Goal: Use online tool/utility: Utilize a website feature to perform a specific function

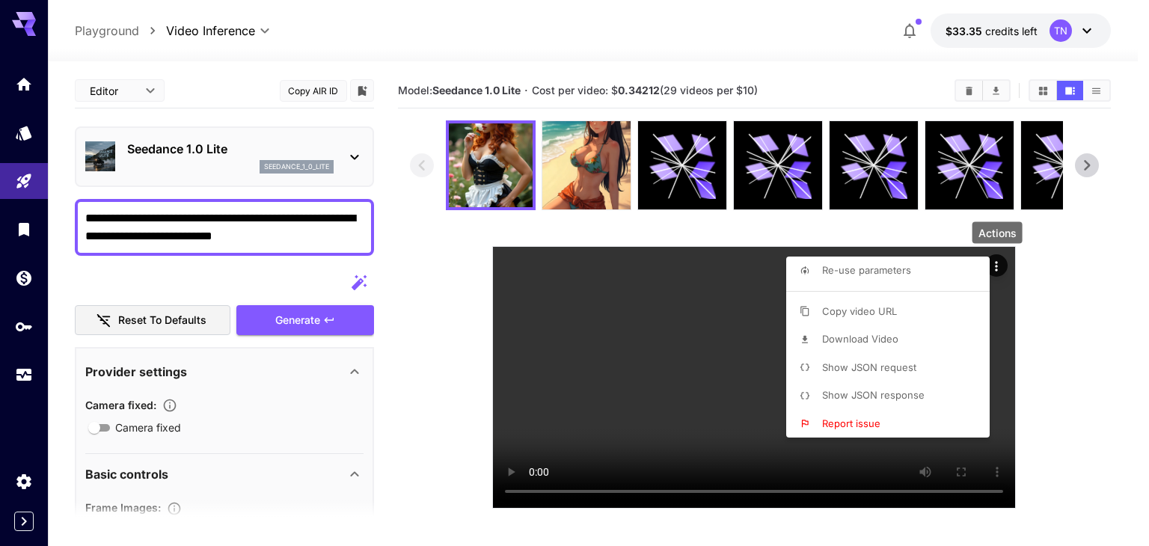
click at [22, 88] on div at bounding box center [574, 273] width 1149 height 546
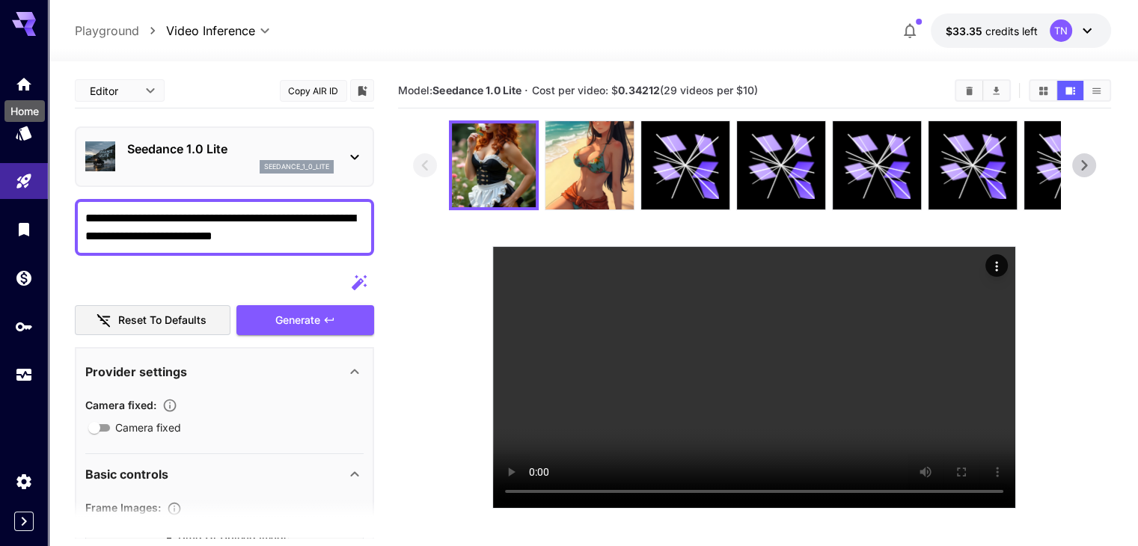
click at [23, 90] on div "Home" at bounding box center [24, 107] width 43 height 34
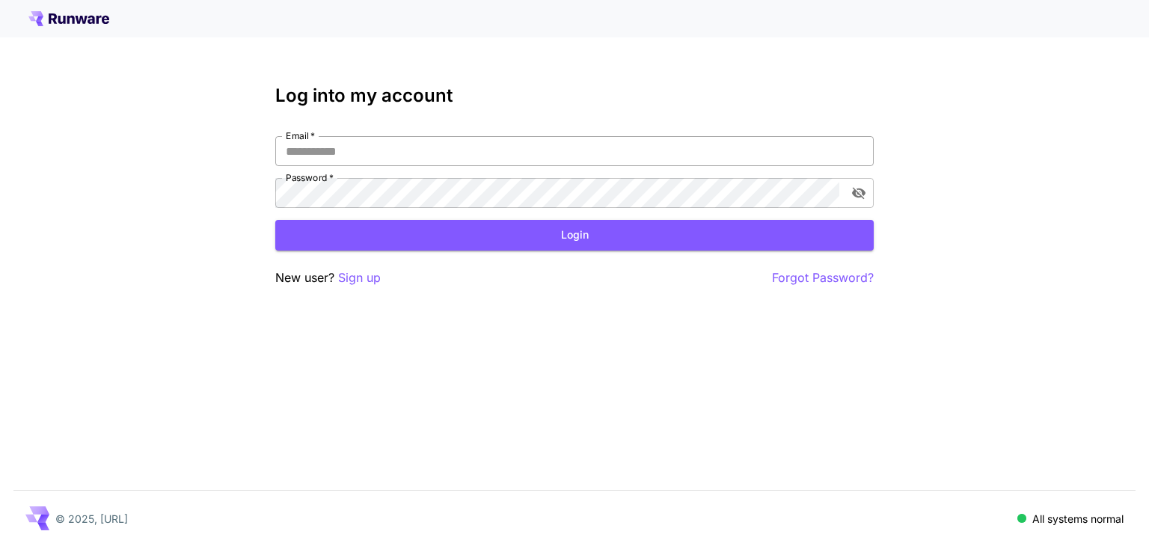
click at [340, 144] on input "Email   *" at bounding box center [574, 151] width 599 height 30
type input "**********"
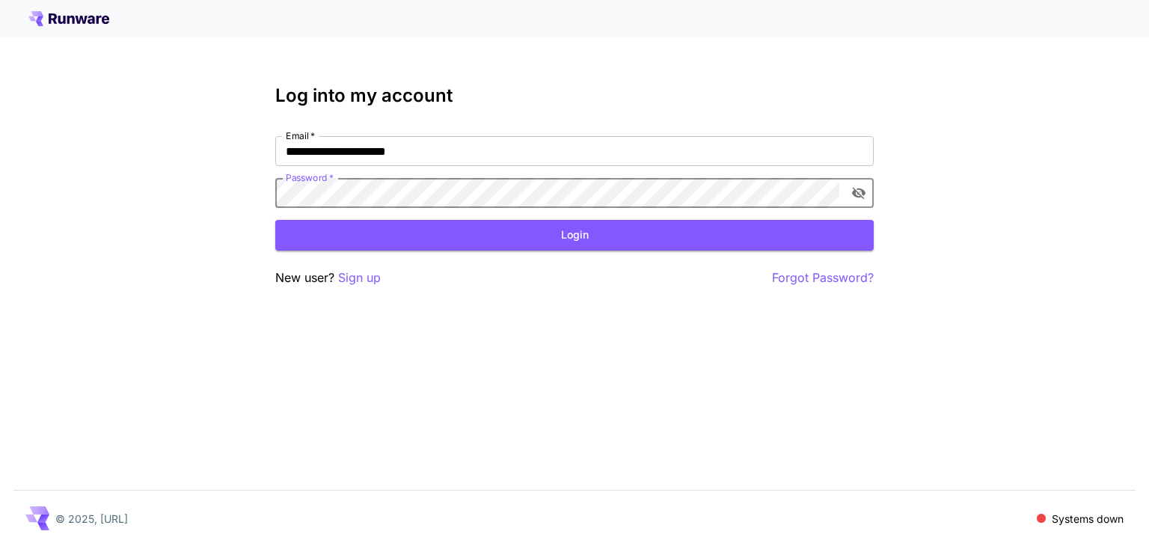
click button "Login" at bounding box center [574, 235] width 599 height 31
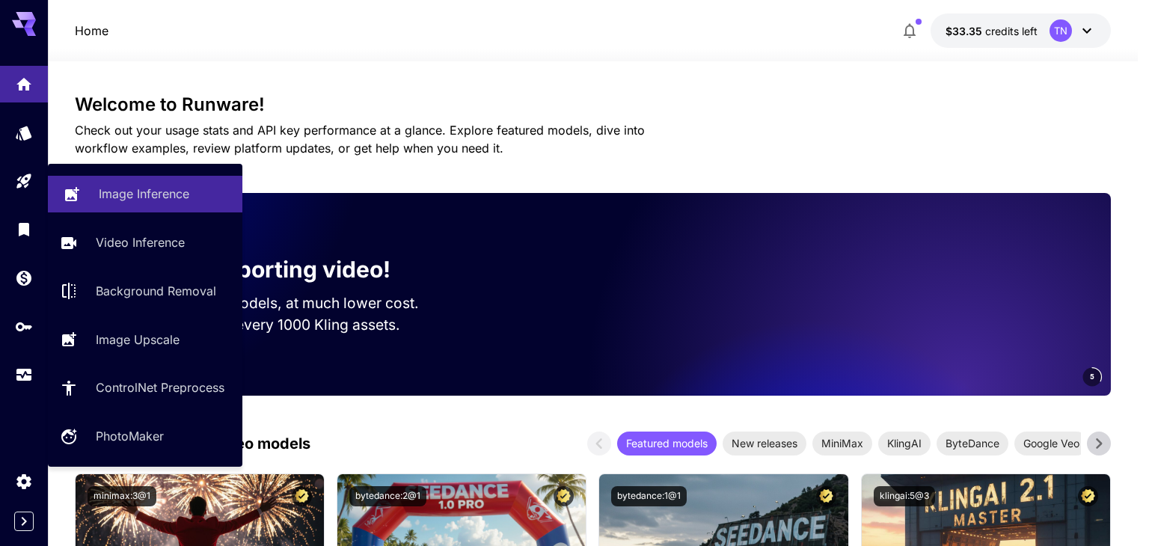
click at [110, 193] on p "Image Inference" at bounding box center [144, 194] width 91 height 18
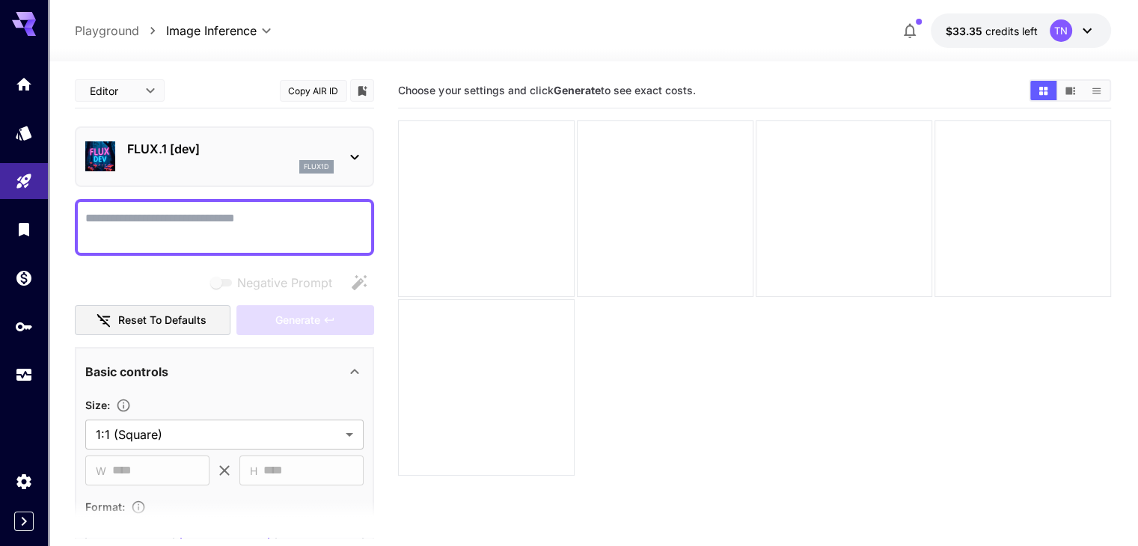
click at [216, 160] on div "flux1d" at bounding box center [230, 166] width 207 height 13
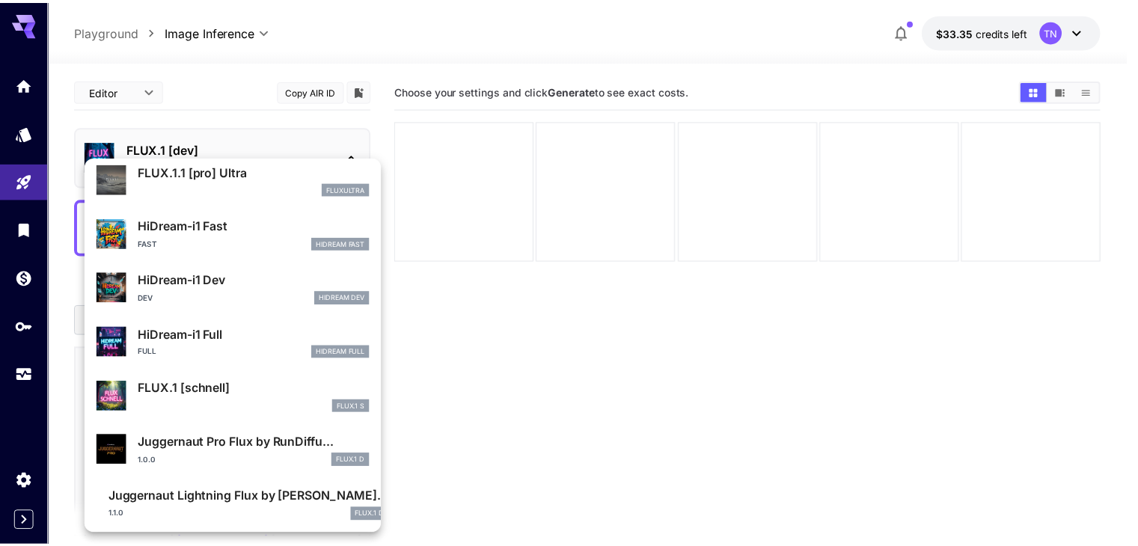
scroll to position [1155, 0]
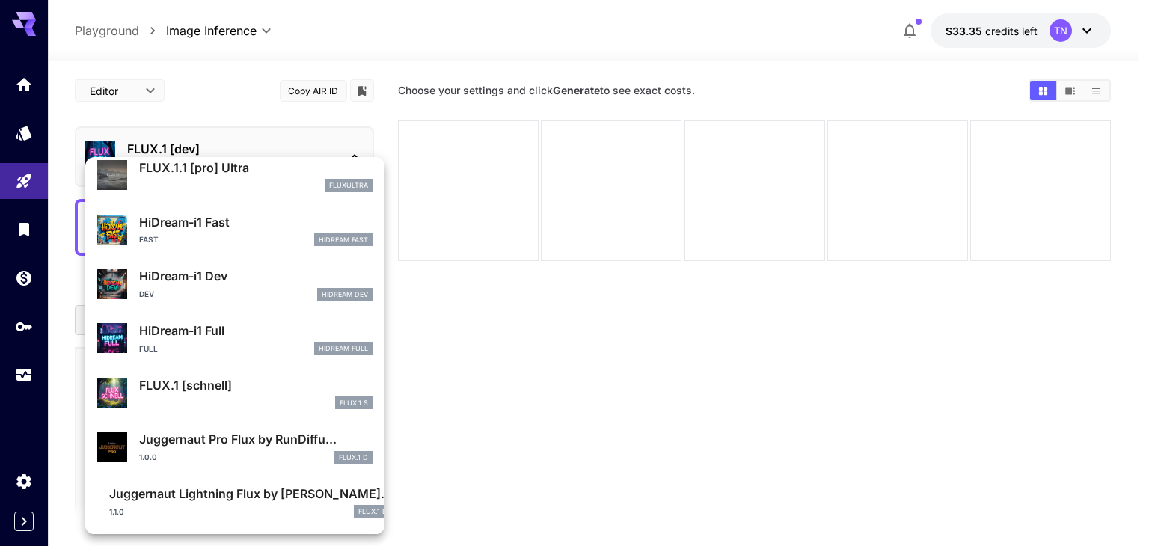
click at [531, 435] on div at bounding box center [574, 273] width 1149 height 546
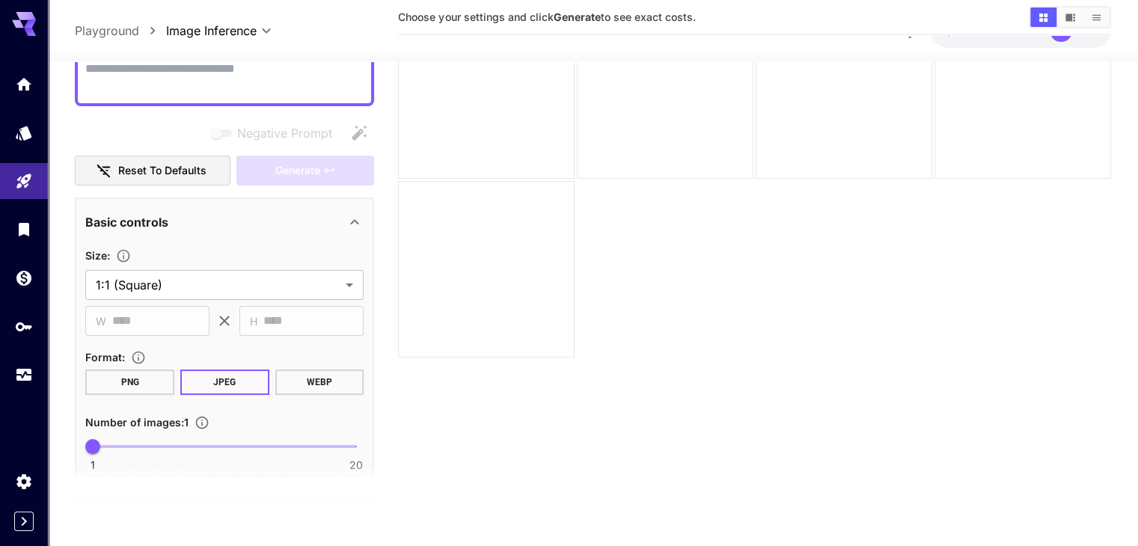
scroll to position [0, 0]
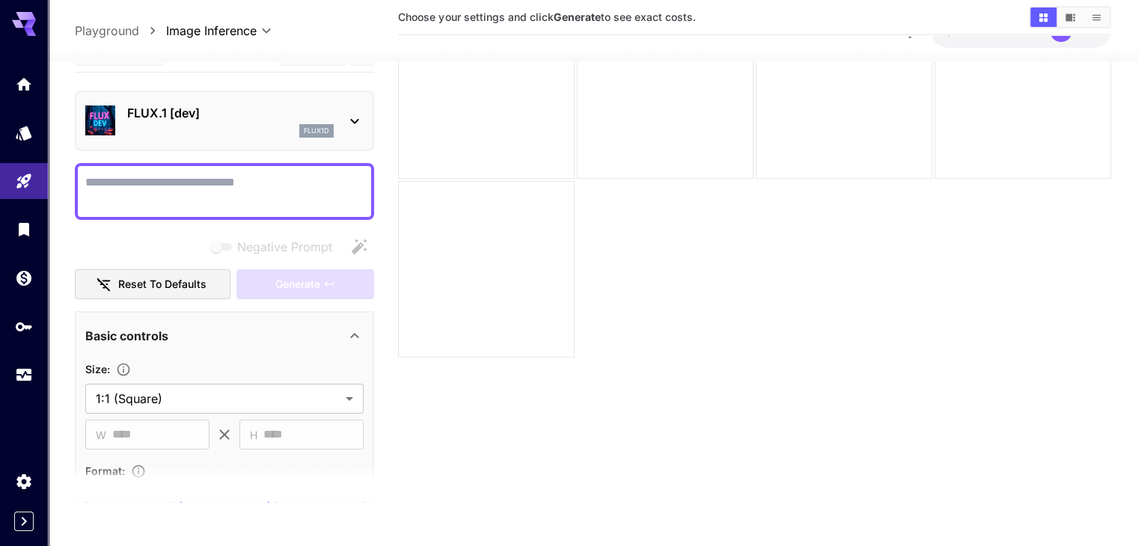
click at [164, 184] on textarea "Negative Prompt" at bounding box center [224, 191] width 278 height 36
paste textarea "**********"
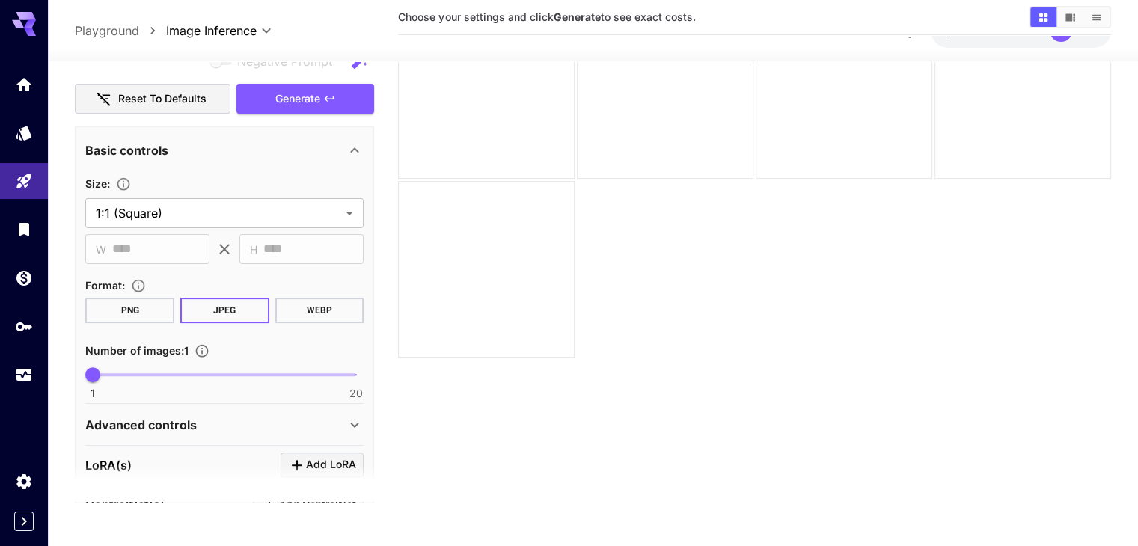
scroll to position [449, 0]
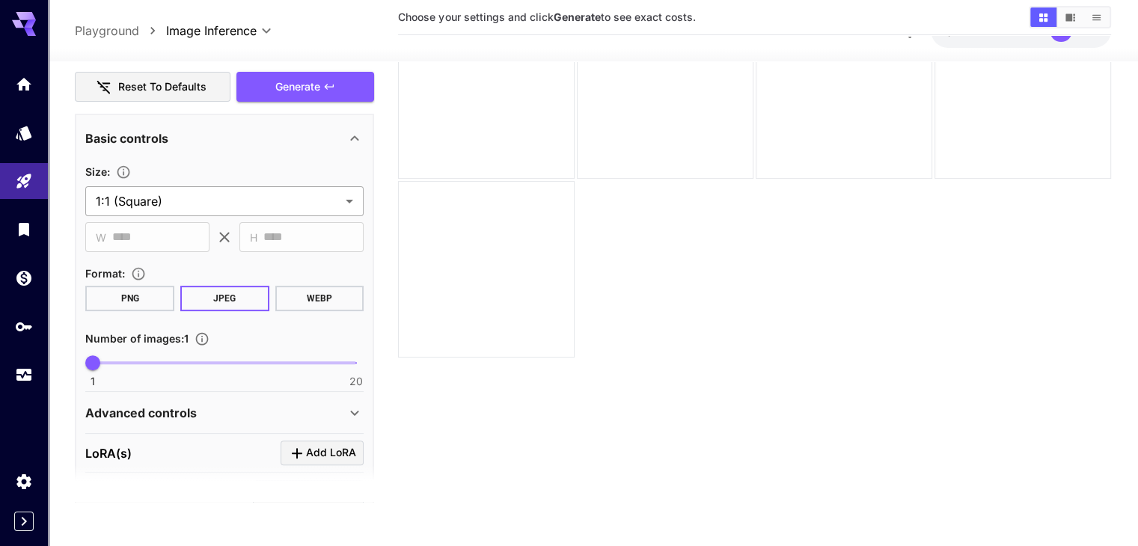
type textarea "**********"
click at [192, 198] on body "**********" at bounding box center [569, 214] width 1138 height 665
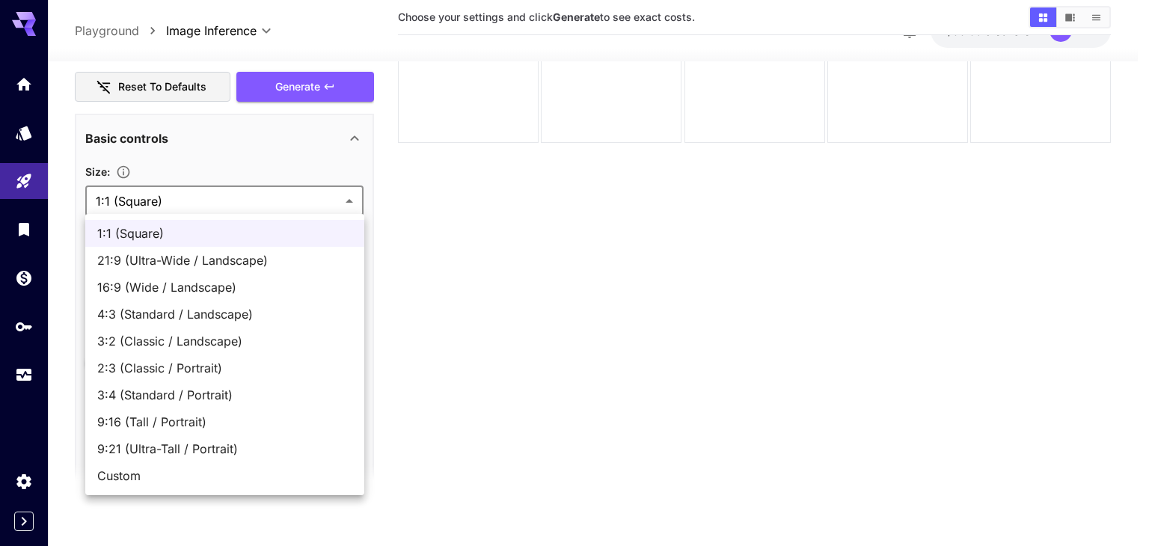
click at [171, 417] on span "9:16 (Tall / Portrait)" at bounding box center [224, 422] width 255 height 18
type input "**********"
type input "***"
type input "****"
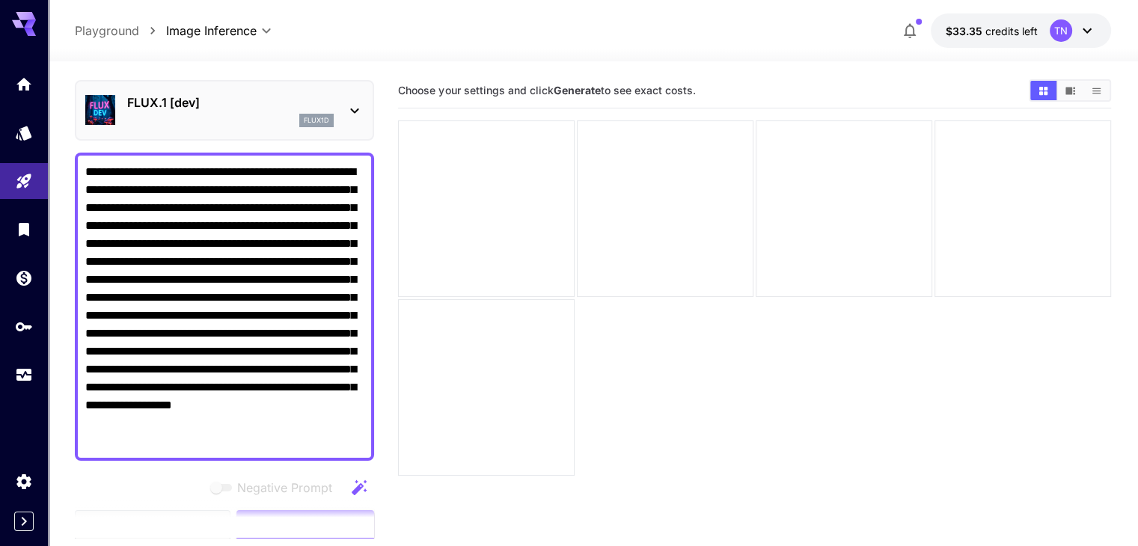
scroll to position [0, 0]
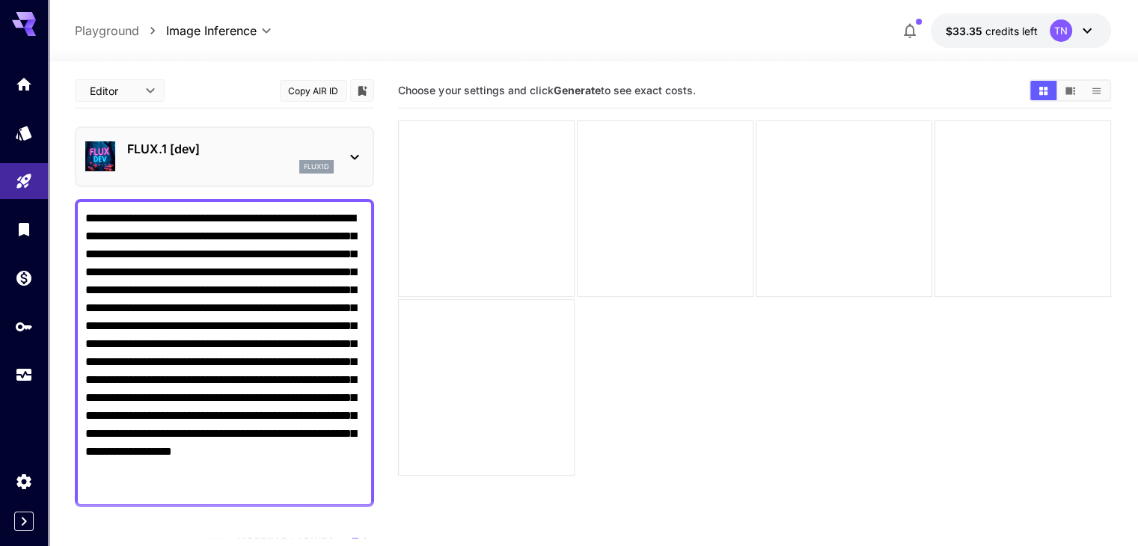
click at [272, 150] on p "FLUX.1 [dev]" at bounding box center [230, 149] width 207 height 18
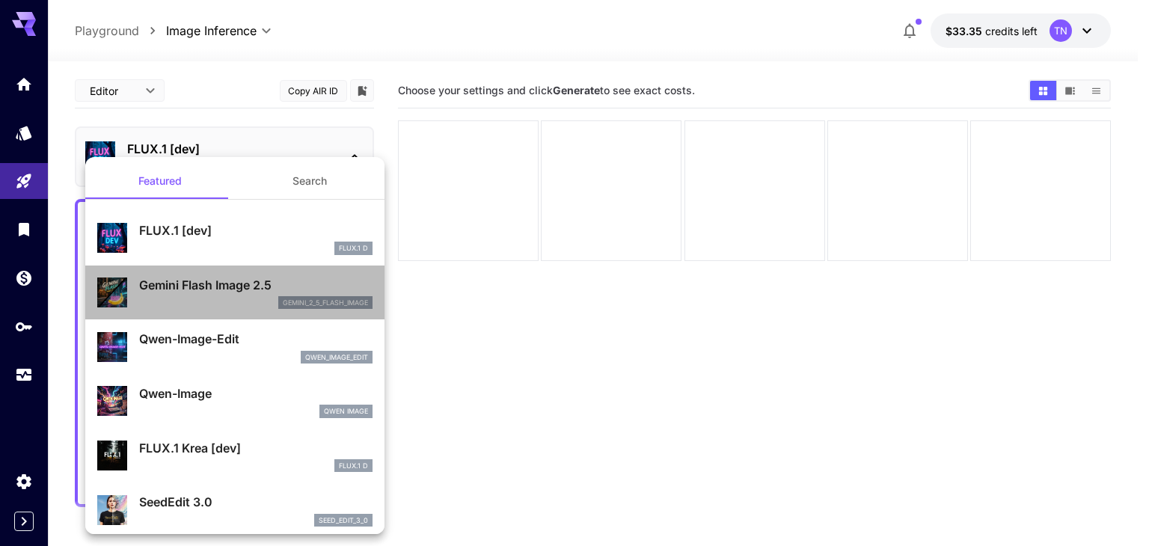
click at [246, 304] on div "gemini_2_5_flash_image" at bounding box center [255, 302] width 233 height 13
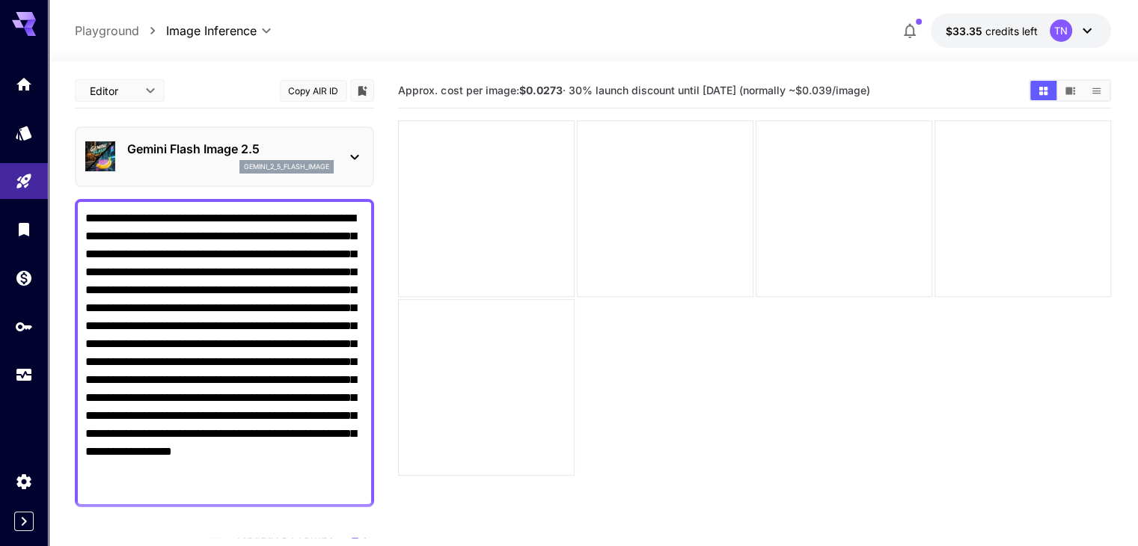
click at [204, 168] on div "gemini_2_5_flash_image" at bounding box center [230, 166] width 207 height 13
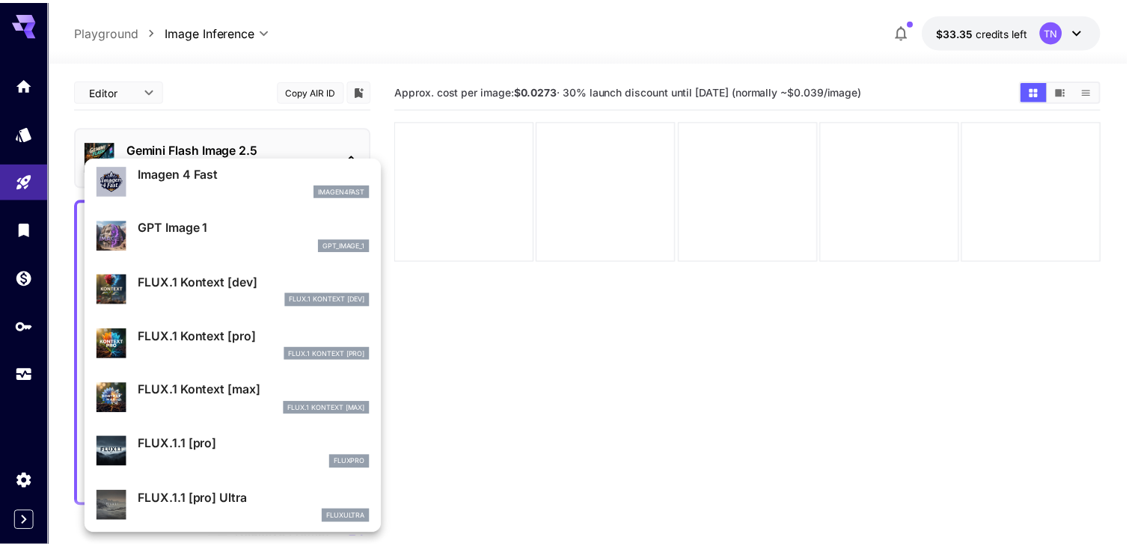
scroll to position [826, 0]
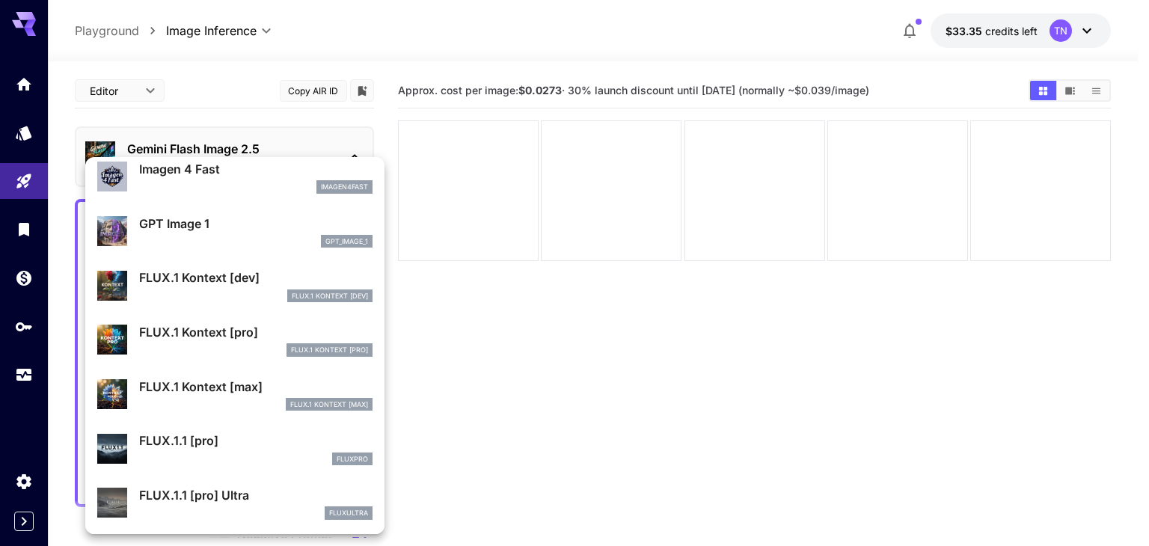
click at [216, 240] on div "gpt_image_1" at bounding box center [255, 241] width 233 height 13
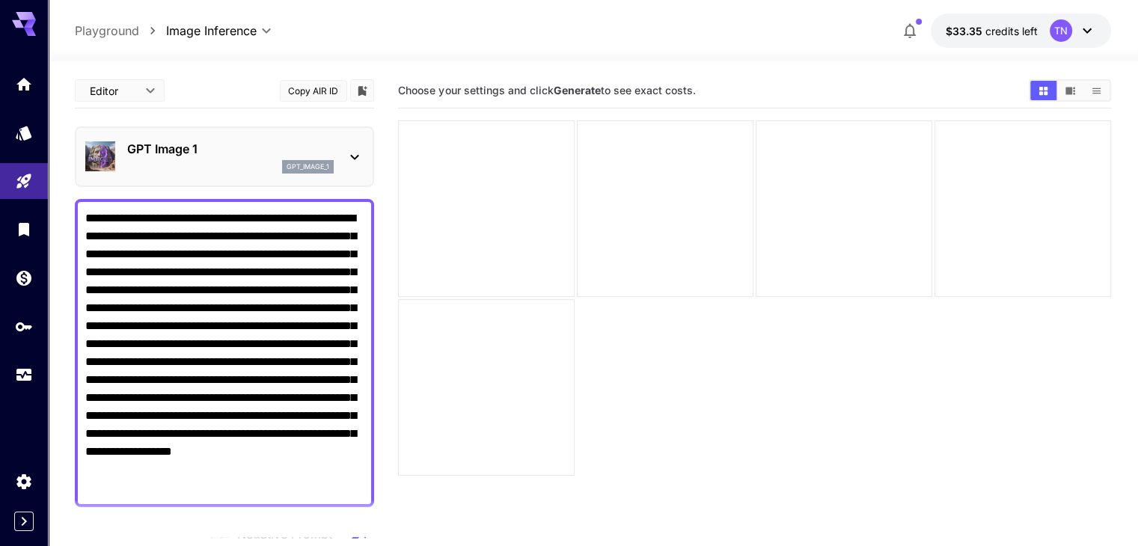
click at [230, 136] on div "GPT Image 1 gpt_image_1" at bounding box center [224, 157] width 278 height 46
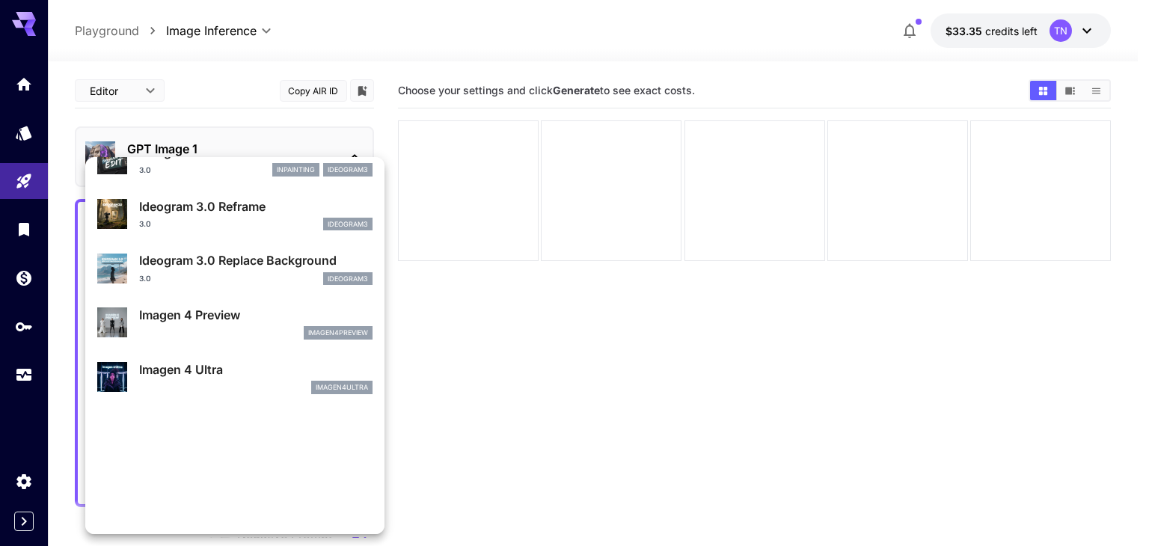
scroll to position [407, 0]
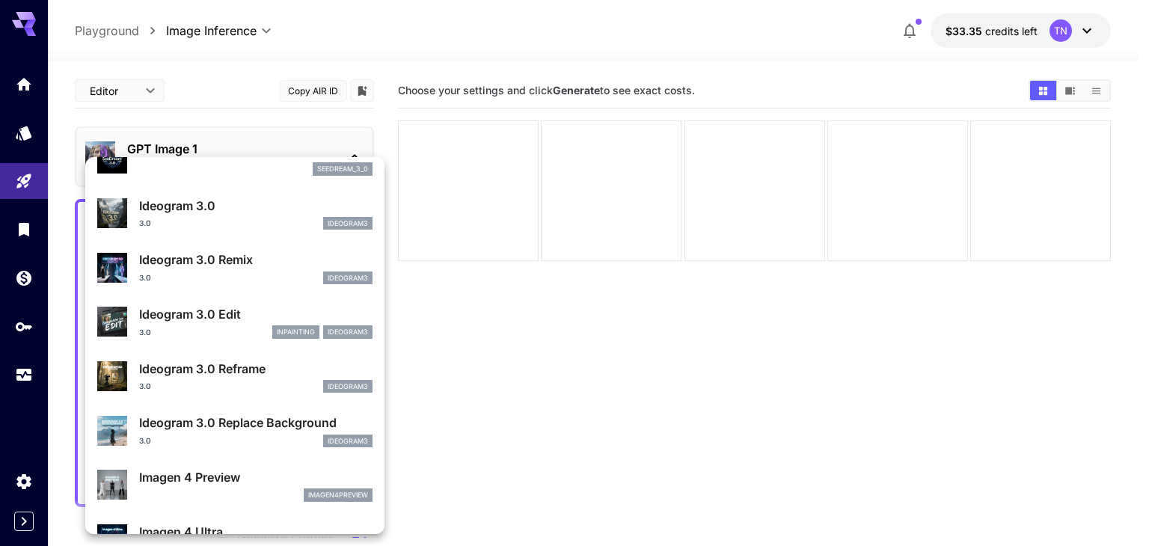
click at [497, 308] on div at bounding box center [574, 273] width 1149 height 546
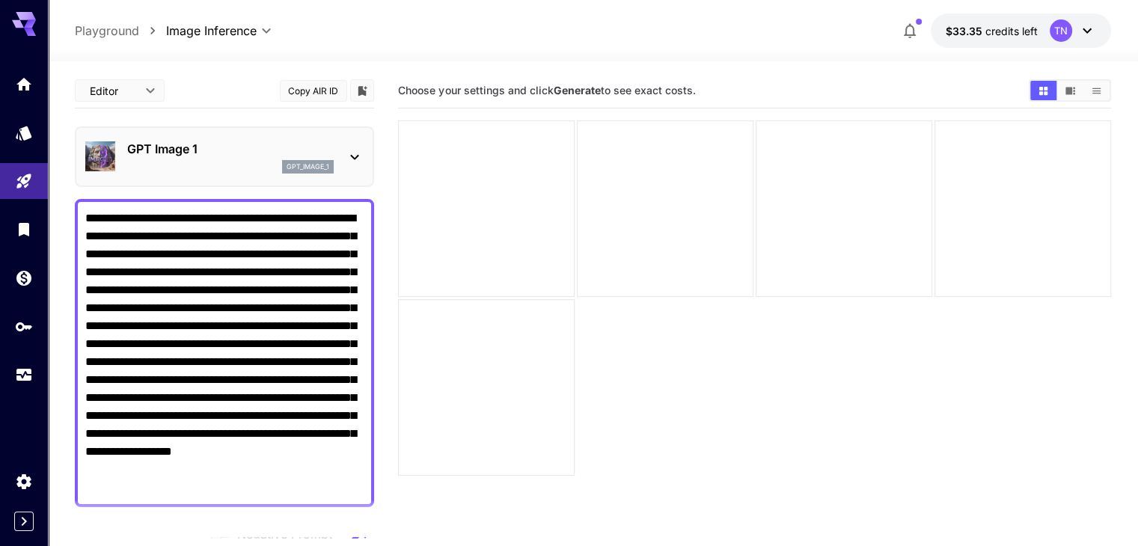
click at [338, 155] on div "GPT Image 1 gpt_image_1" at bounding box center [224, 157] width 278 height 46
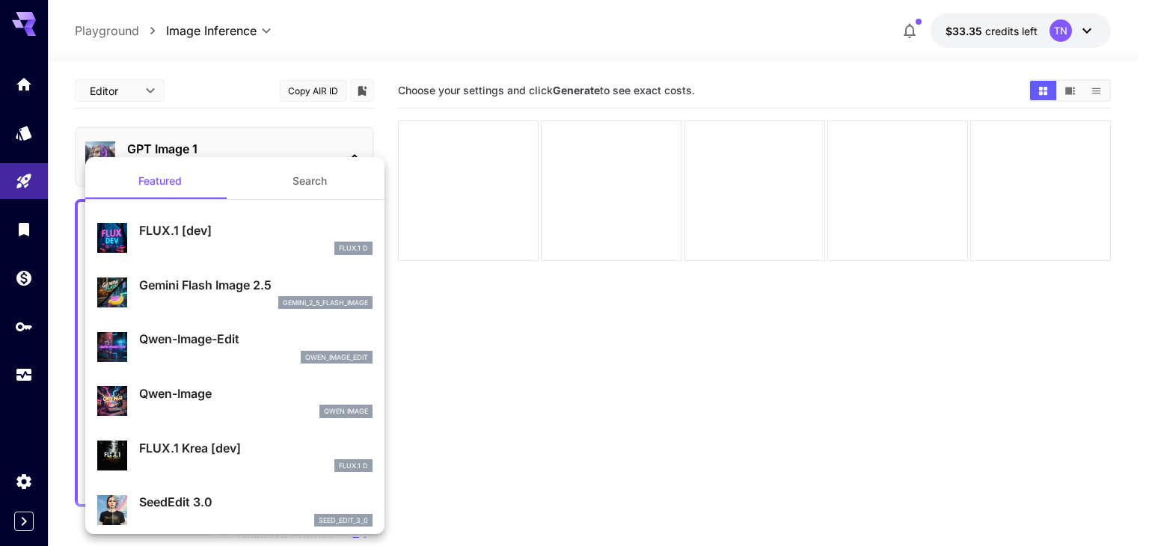
click at [322, 149] on div at bounding box center [574, 273] width 1149 height 546
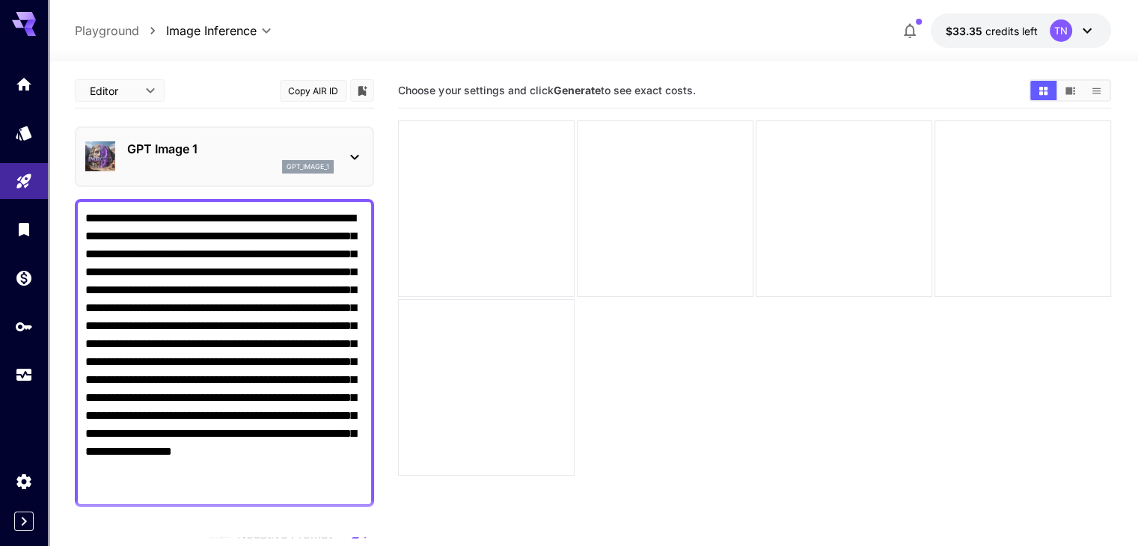
click at [281, 146] on p "GPT Image 1" at bounding box center [230, 149] width 207 height 18
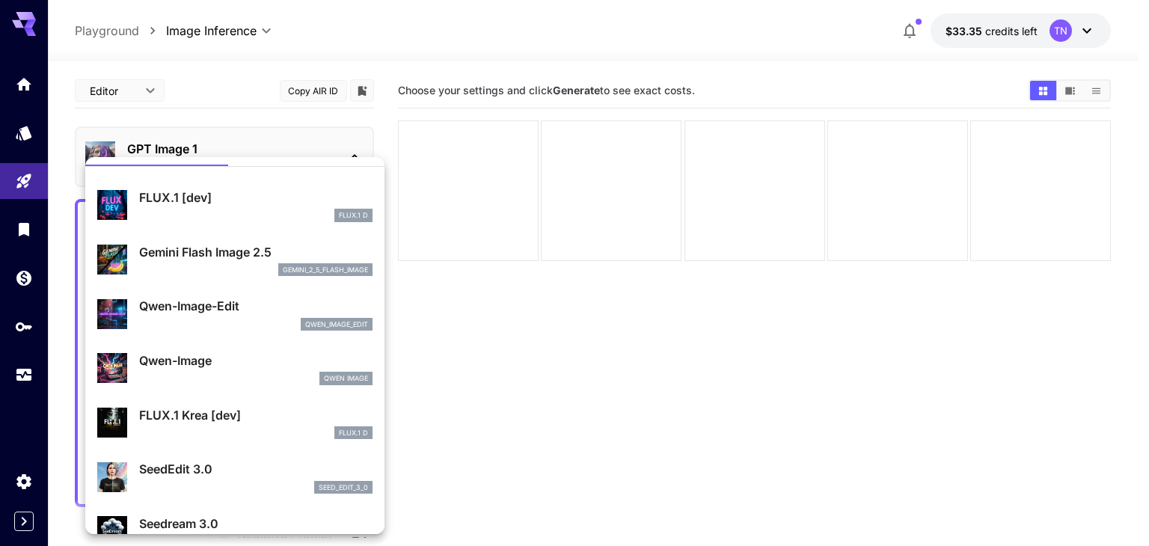
scroll to position [0, 0]
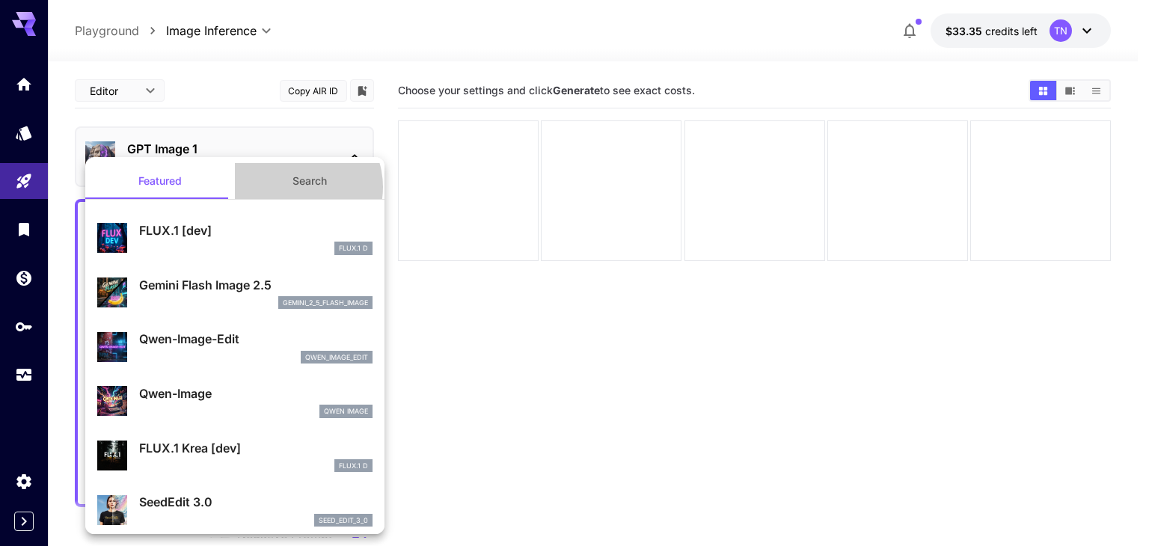
click at [291, 187] on button "Search" at bounding box center [310, 181] width 150 height 36
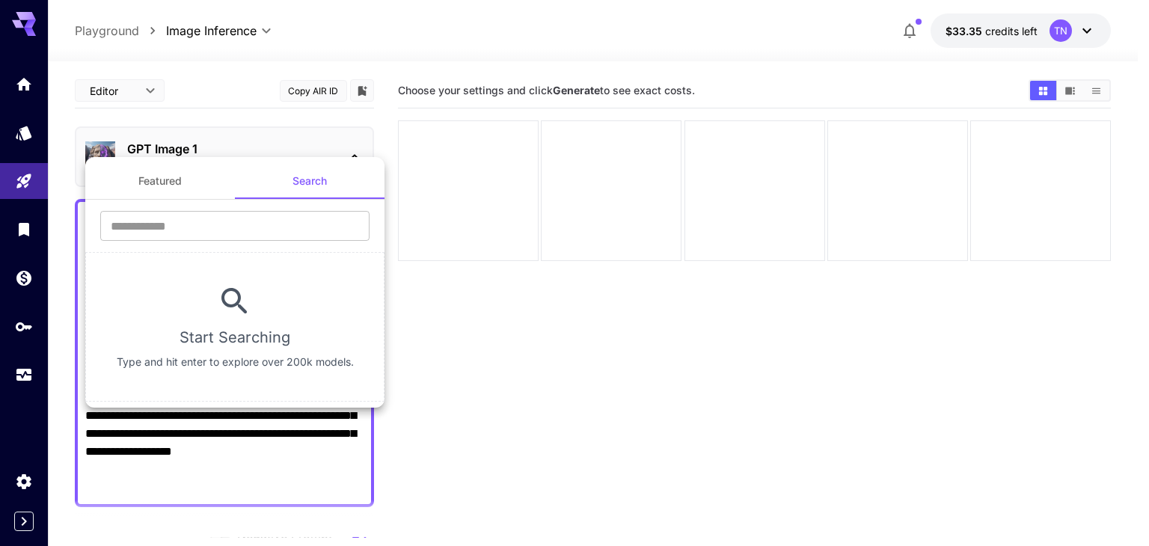
click at [178, 168] on button "Featured" at bounding box center [160, 181] width 150 height 36
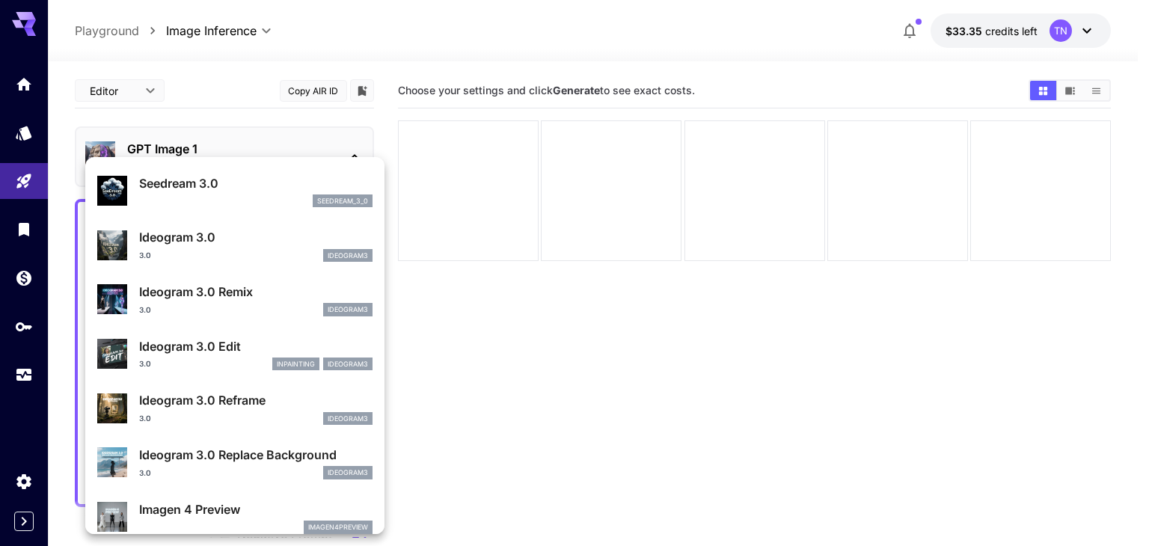
scroll to position [225, 0]
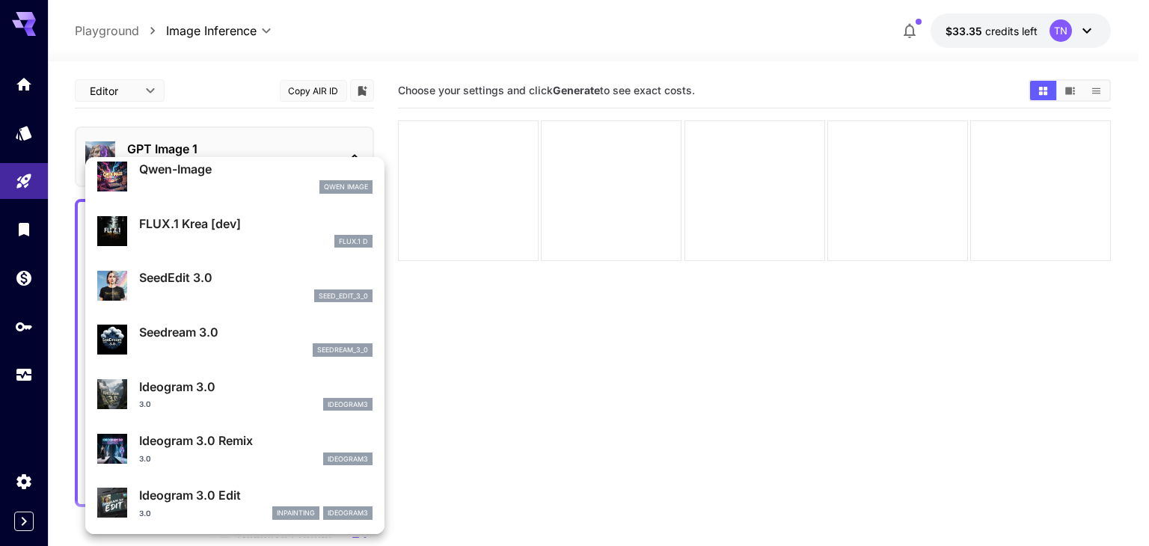
click at [252, 294] on div "seed_edit_3_0" at bounding box center [255, 296] width 233 height 13
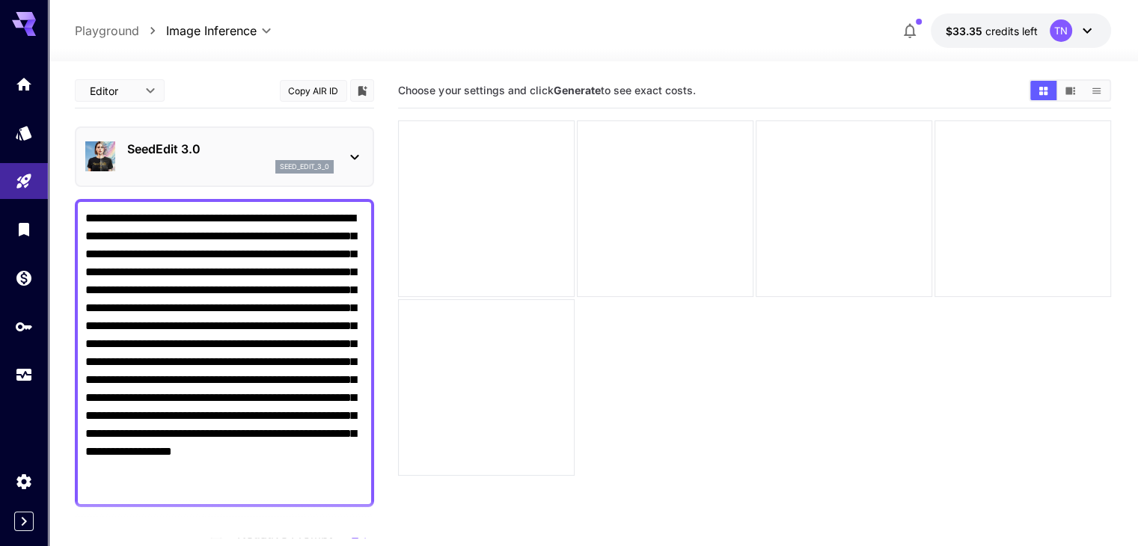
click at [213, 160] on div "seed_edit_3_0" at bounding box center [230, 166] width 207 height 13
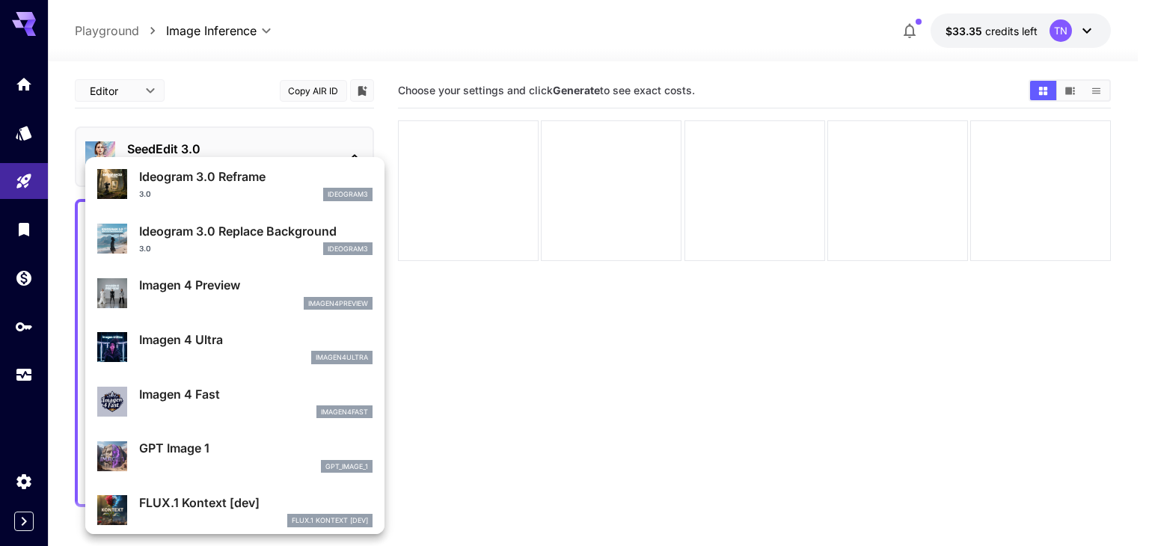
scroll to position [675, 0]
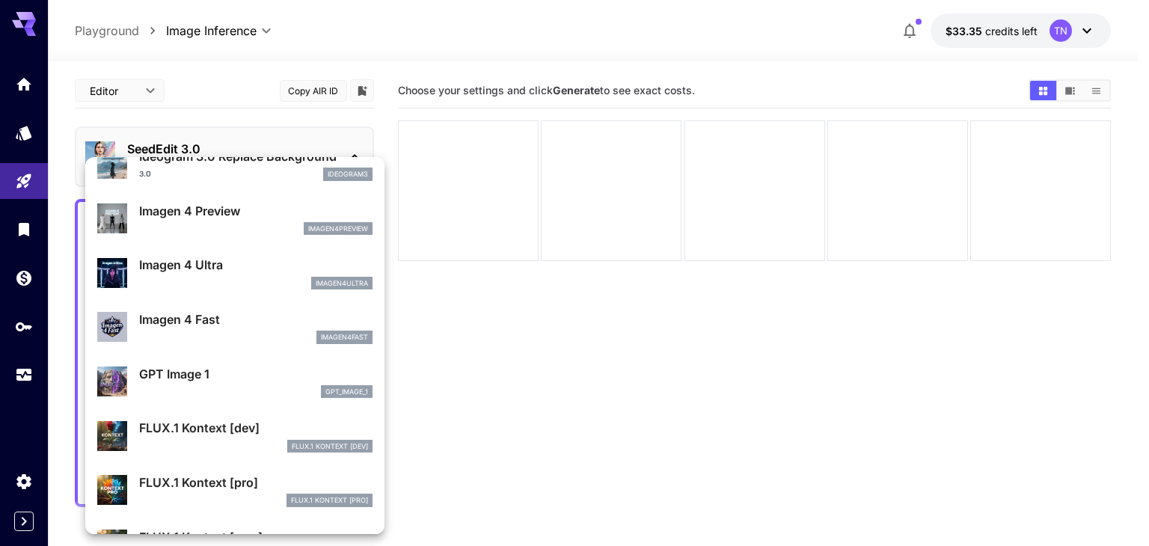
click at [225, 373] on p "GPT Image 1" at bounding box center [255, 374] width 233 height 18
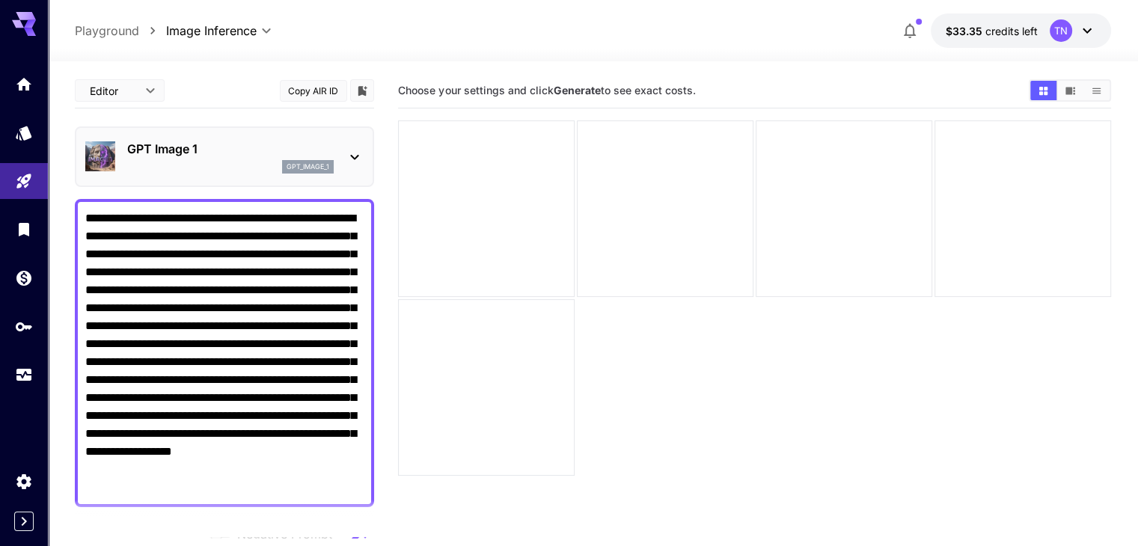
click at [219, 178] on div "GPT Image 1 gpt_image_1" at bounding box center [224, 157] width 278 height 46
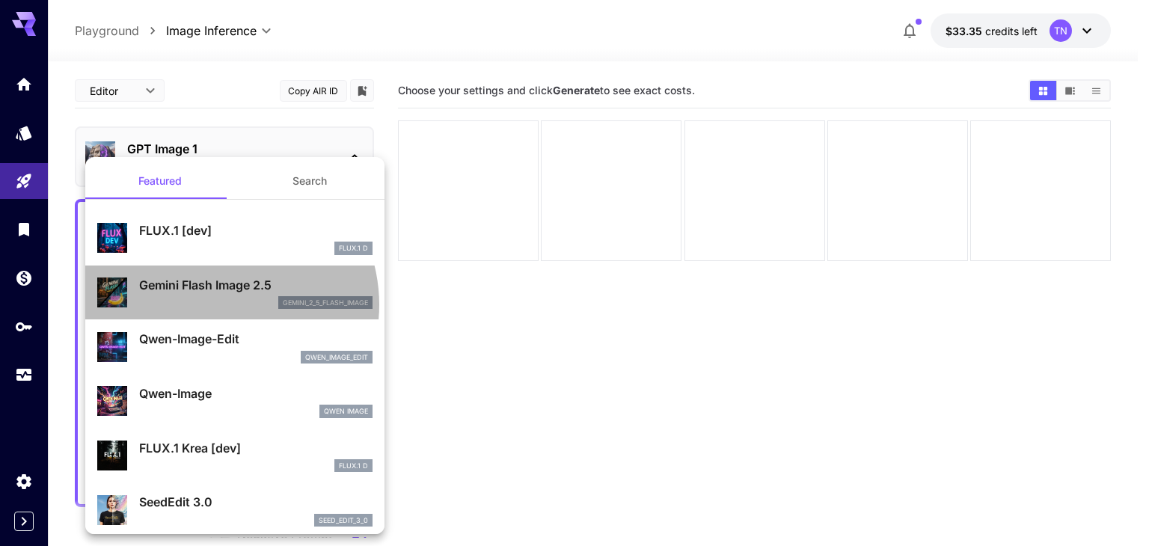
click at [215, 305] on div "gemini_2_5_flash_image" at bounding box center [255, 302] width 233 height 13
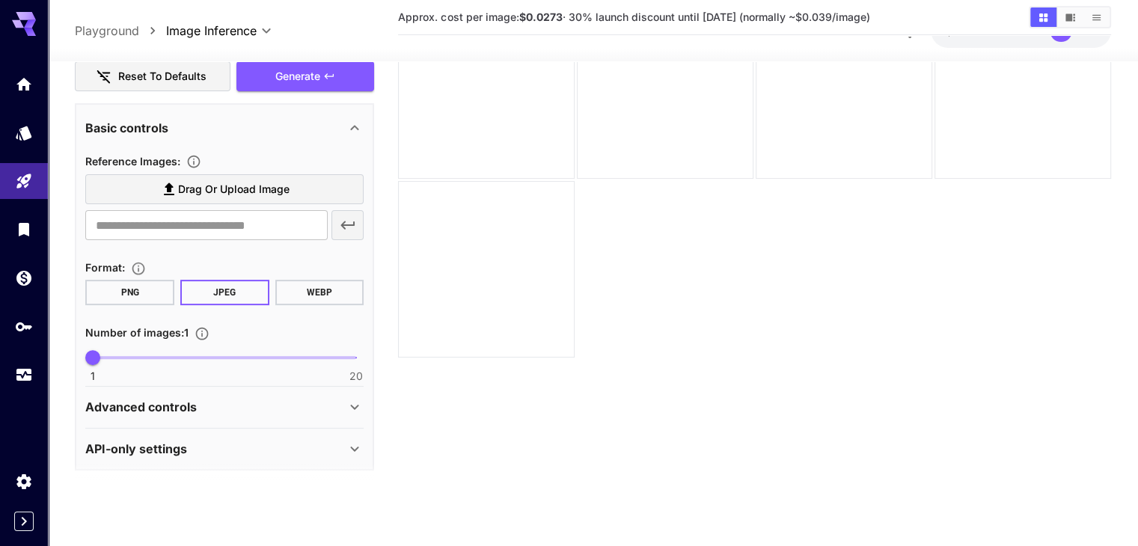
scroll to position [462, 0]
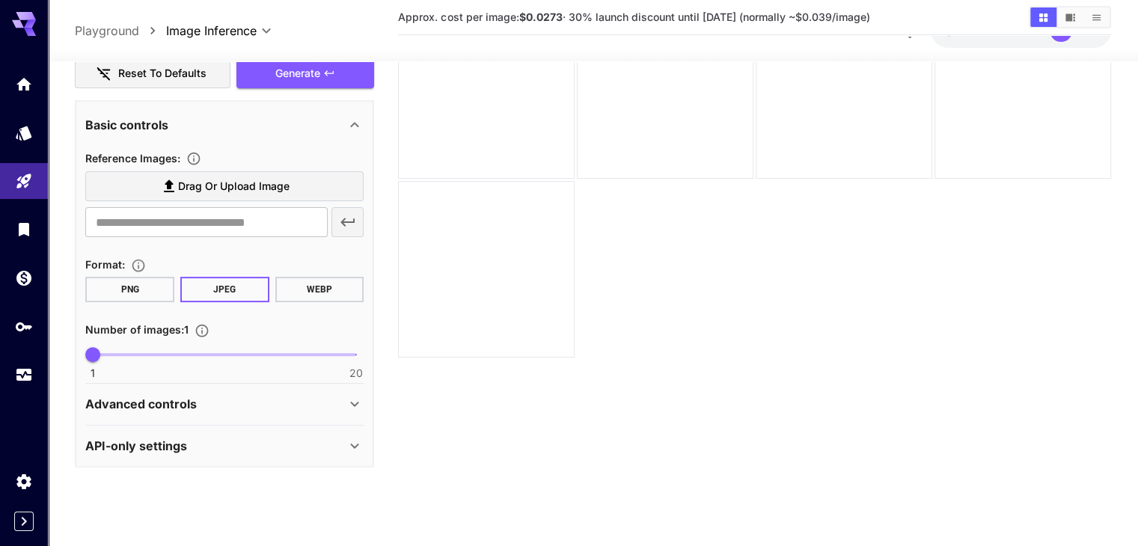
click at [329, 403] on div "Advanced controls" at bounding box center [215, 404] width 260 height 18
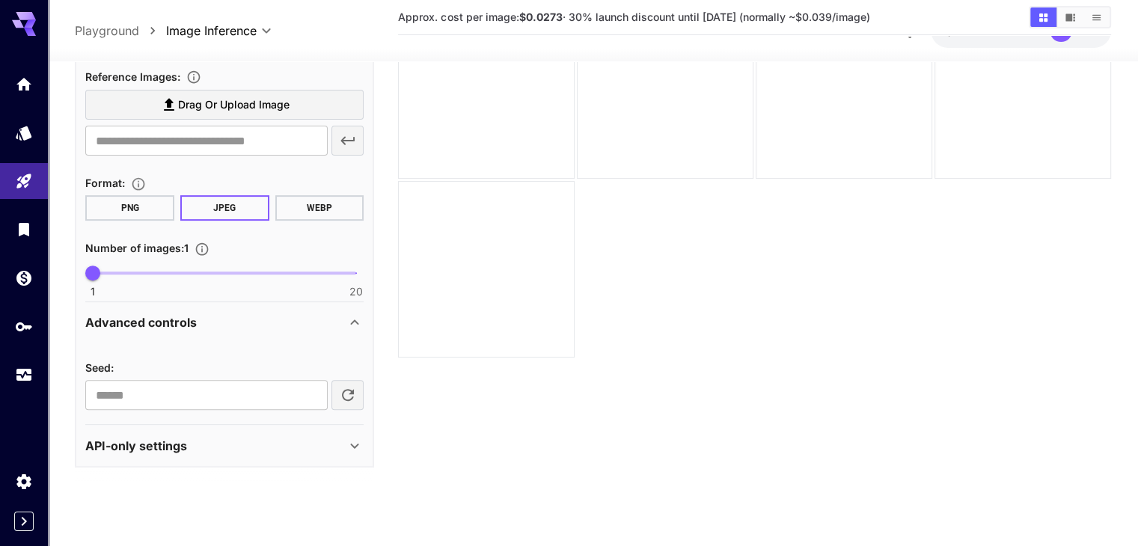
click at [346, 317] on div "Advanced controls" at bounding box center [215, 323] width 260 height 18
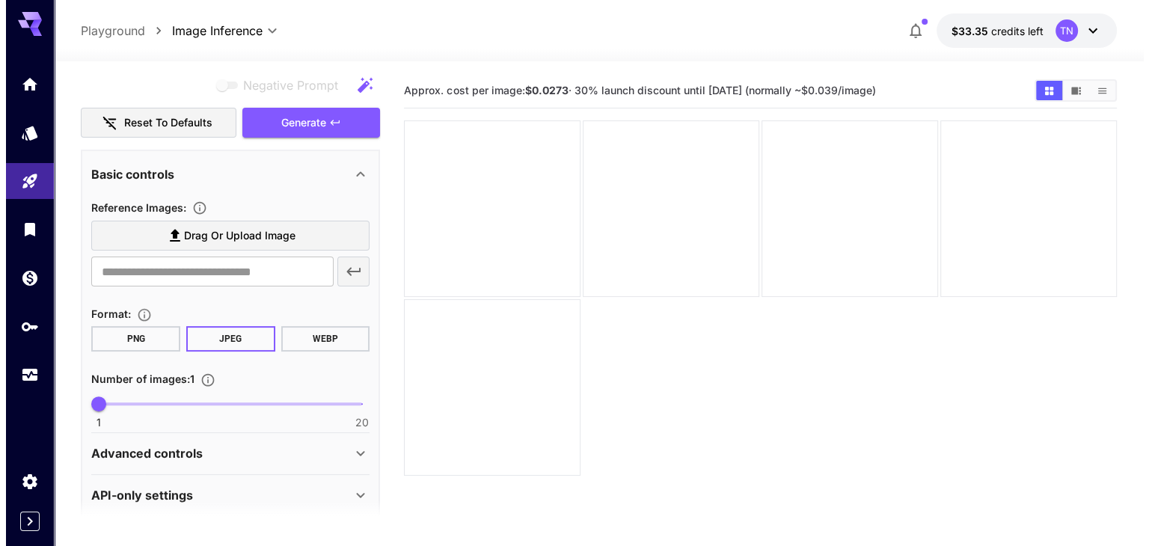
scroll to position [0, 0]
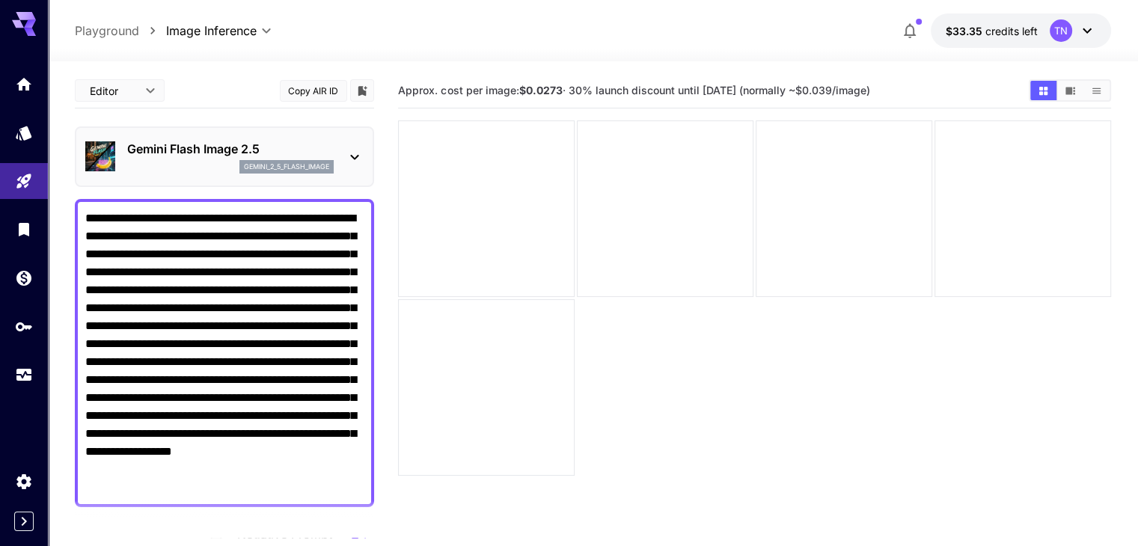
click at [320, 149] on p "Gemini Flash Image 2.5" at bounding box center [230, 149] width 207 height 18
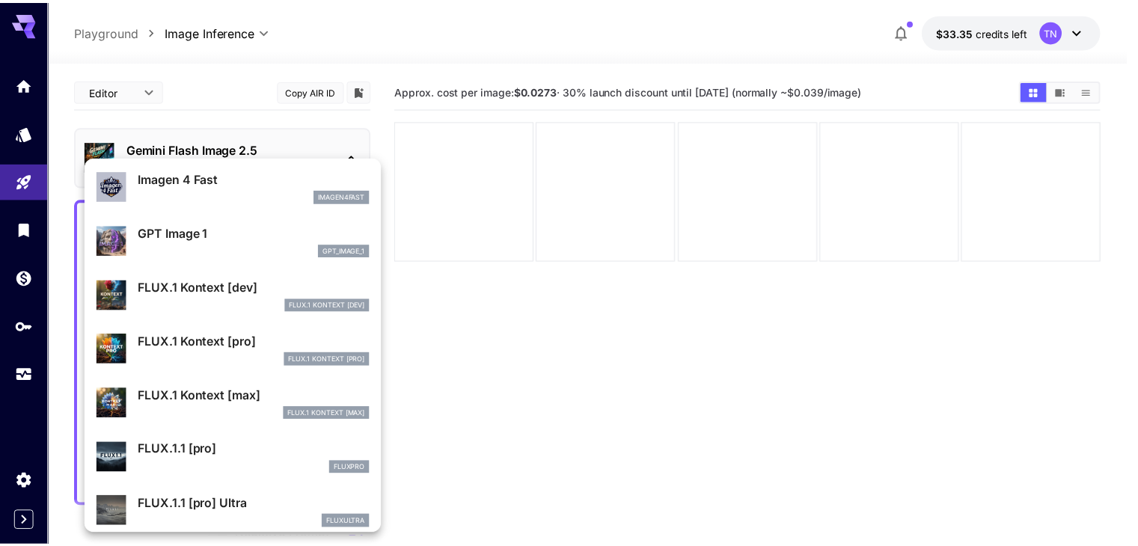
scroll to position [828, 0]
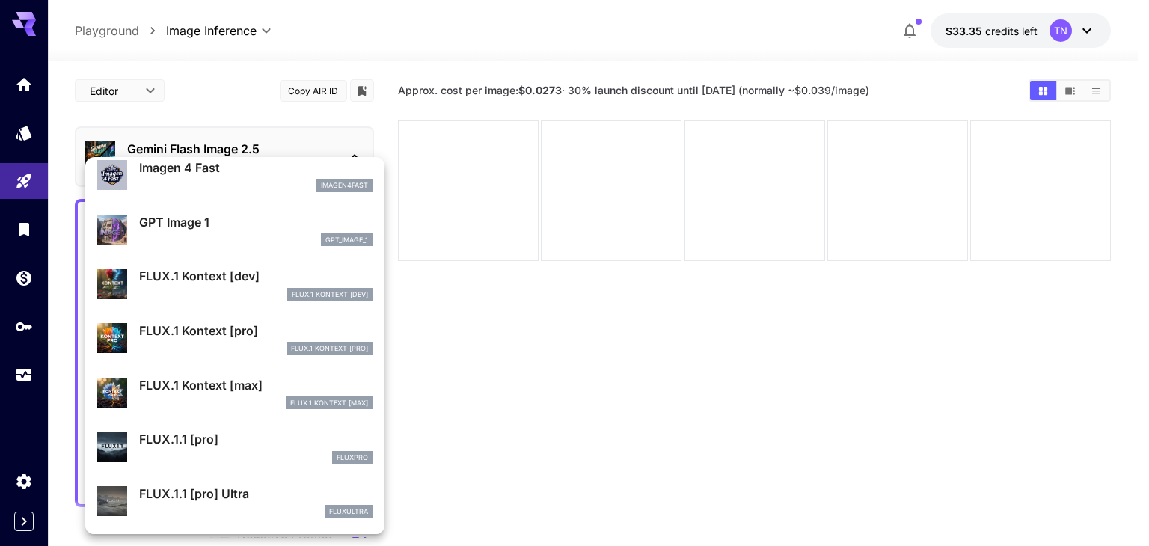
click at [221, 351] on div "FLUX.1 Kontext [pro]" at bounding box center [255, 348] width 233 height 13
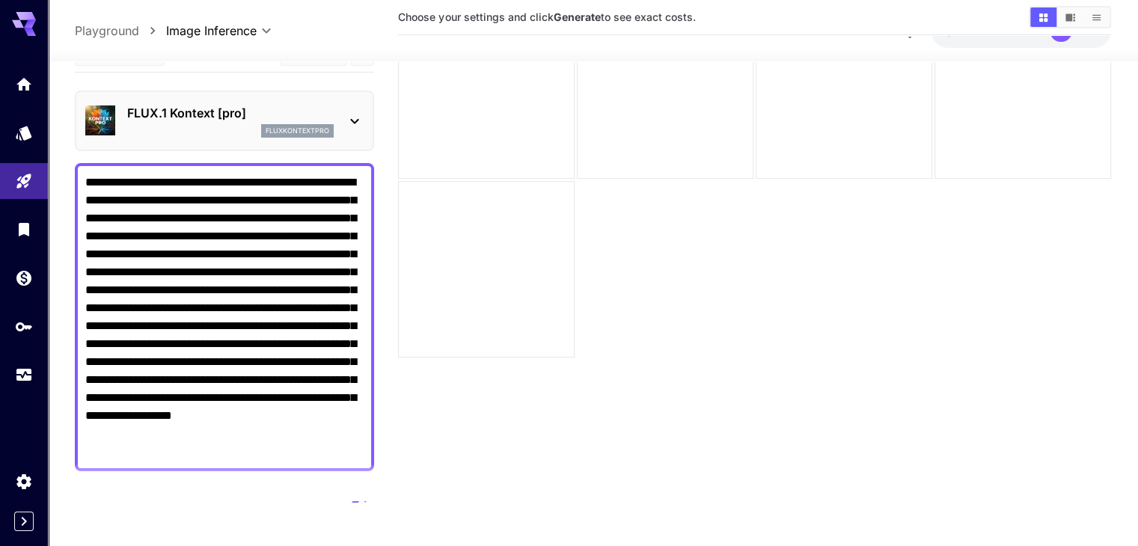
click at [233, 129] on div "fluxkontextpro" at bounding box center [230, 130] width 207 height 13
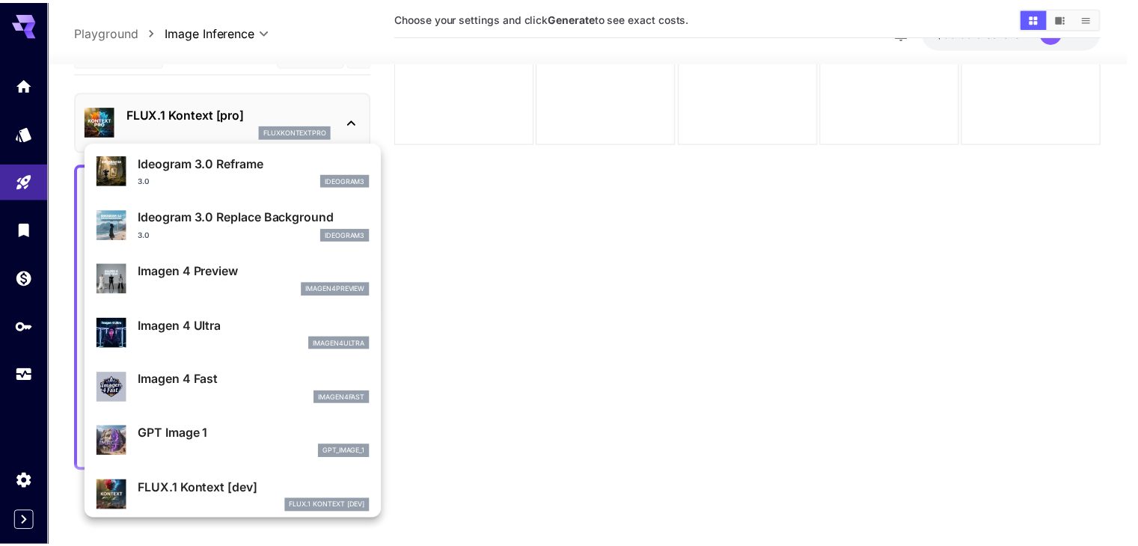
scroll to position [600, 0]
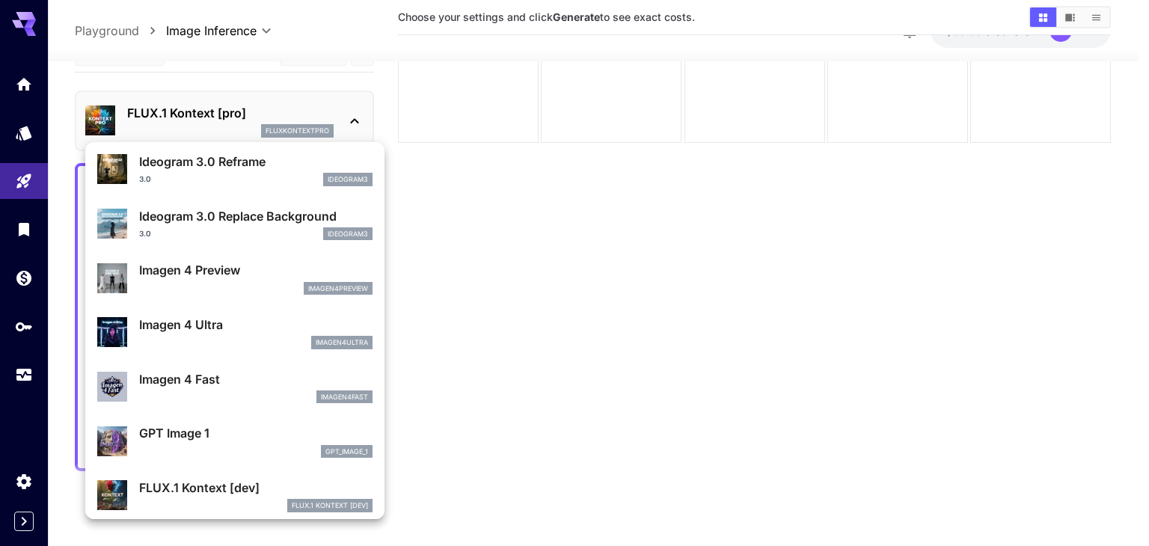
click at [219, 376] on p "Imagen 4 Fast" at bounding box center [255, 379] width 233 height 18
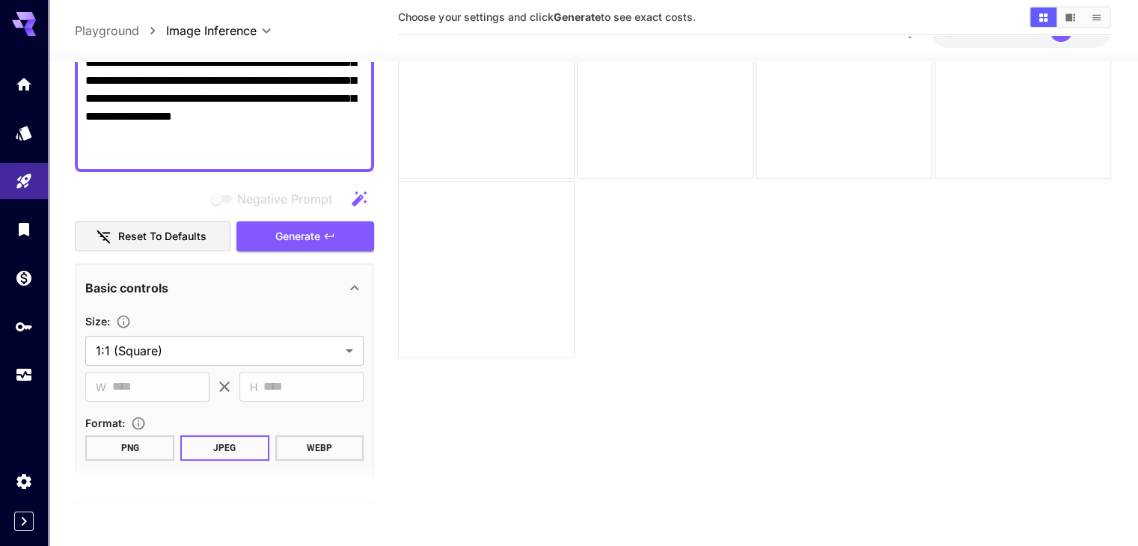
scroll to position [449, 0]
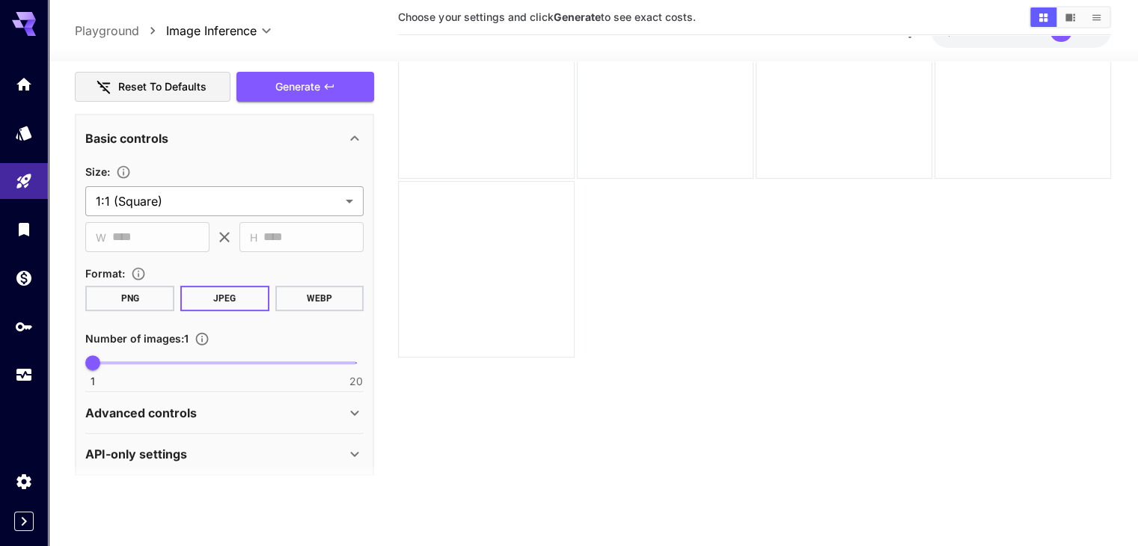
click at [181, 186] on body "**********" at bounding box center [569, 214] width 1138 height 665
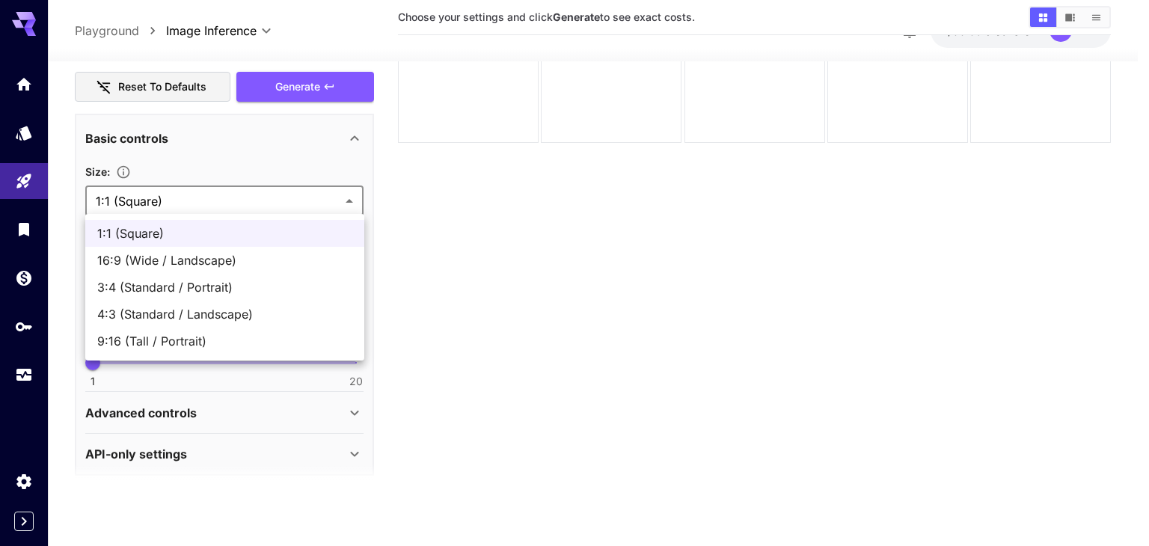
click at [180, 341] on span "9:16 (Tall / Portrait)" at bounding box center [224, 341] width 255 height 18
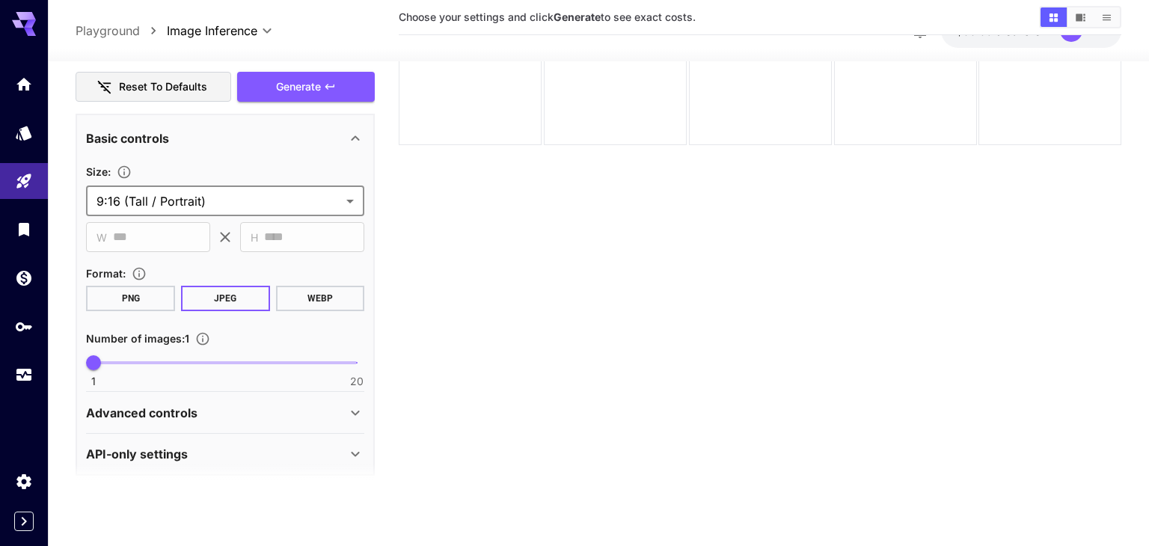
type input "**********"
type input "***"
type input "****"
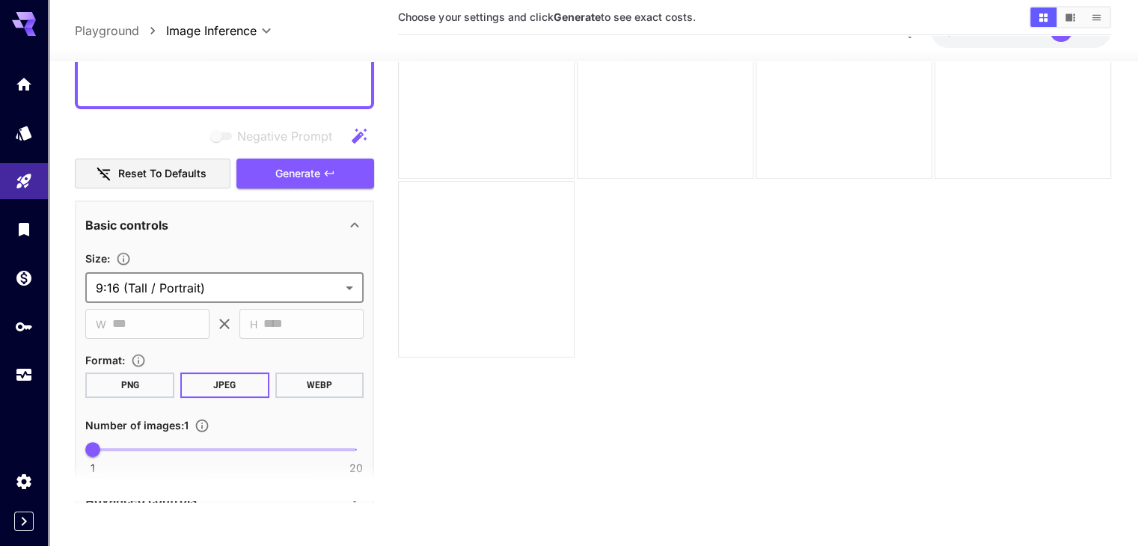
scroll to position [374, 0]
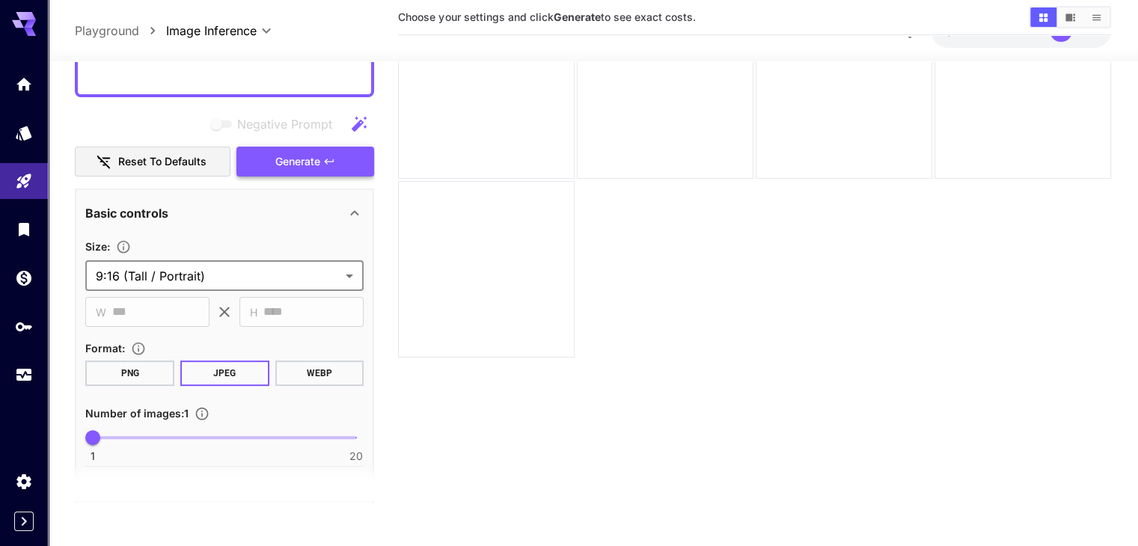
click at [302, 171] on button "Generate" at bounding box center [305, 161] width 138 height 31
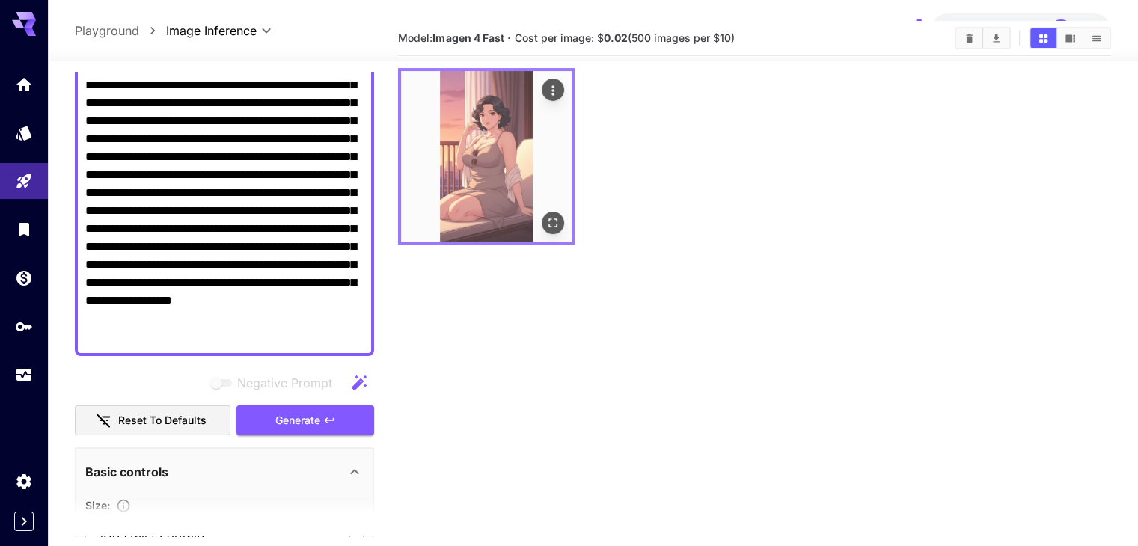
scroll to position [0, 0]
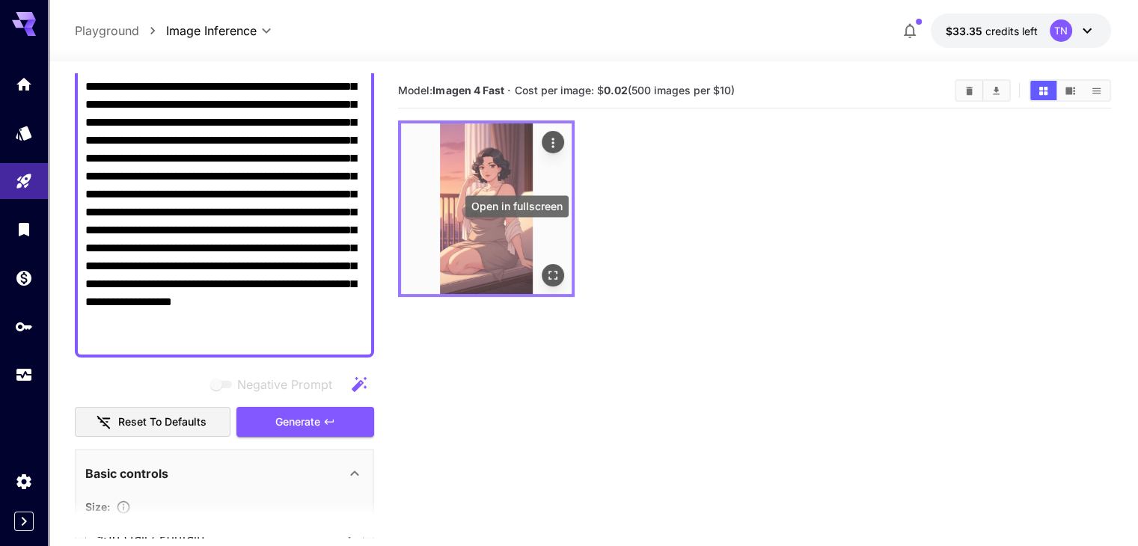
click at [546, 268] on icon "Open in fullscreen" at bounding box center [553, 275] width 15 height 15
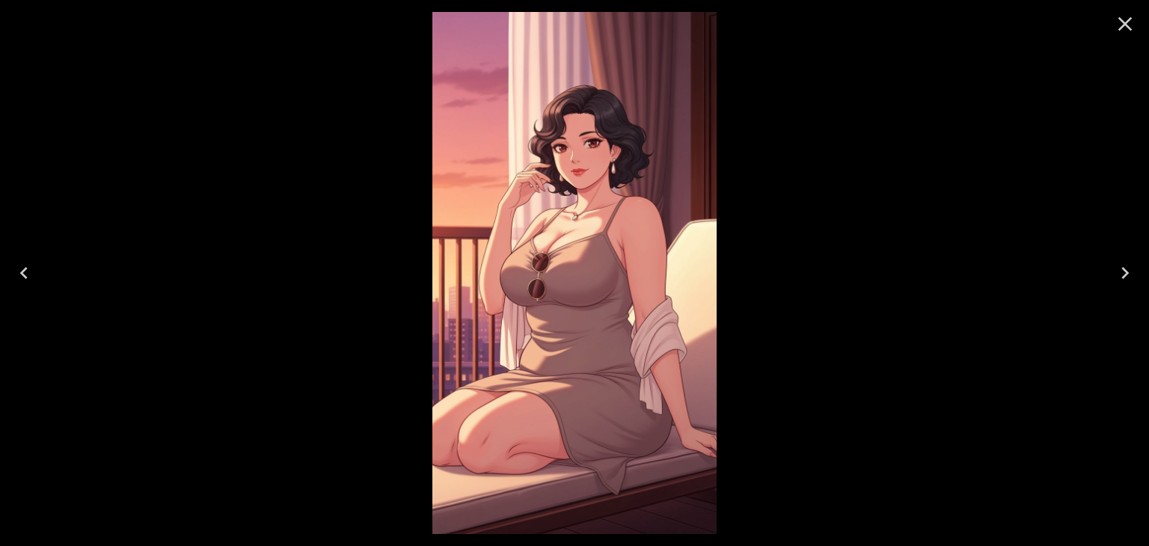
click at [1123, 29] on icon "Close" at bounding box center [1126, 24] width 24 height 24
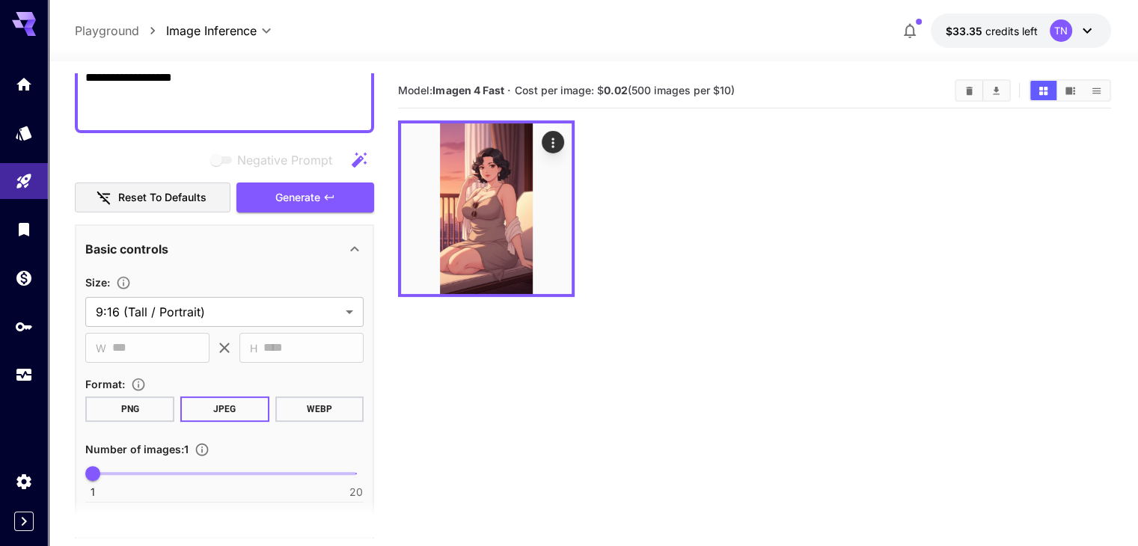
scroll to position [75, 0]
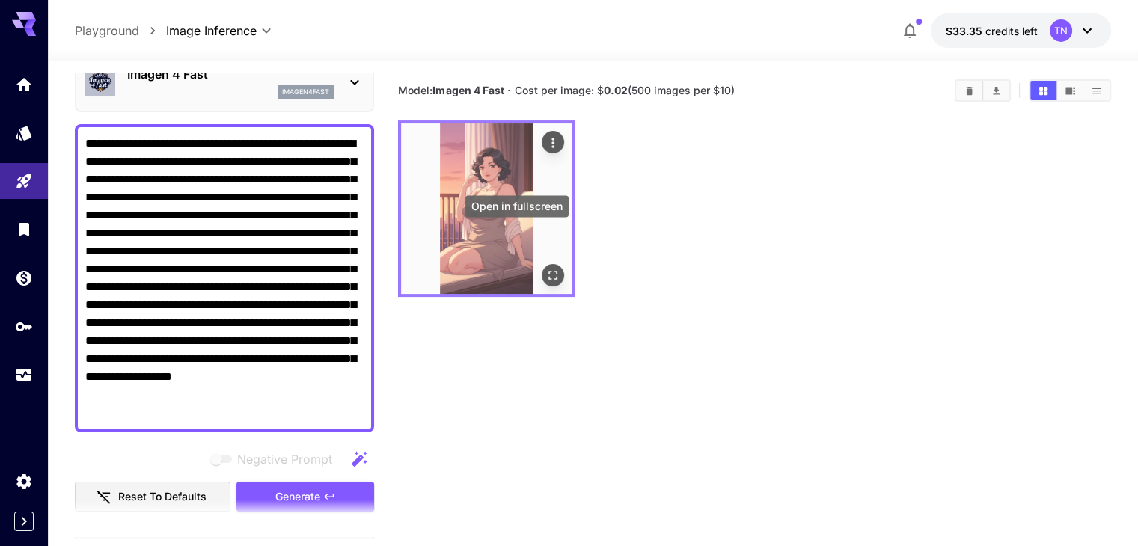
click at [542, 264] on button "Open in fullscreen" at bounding box center [553, 275] width 22 height 22
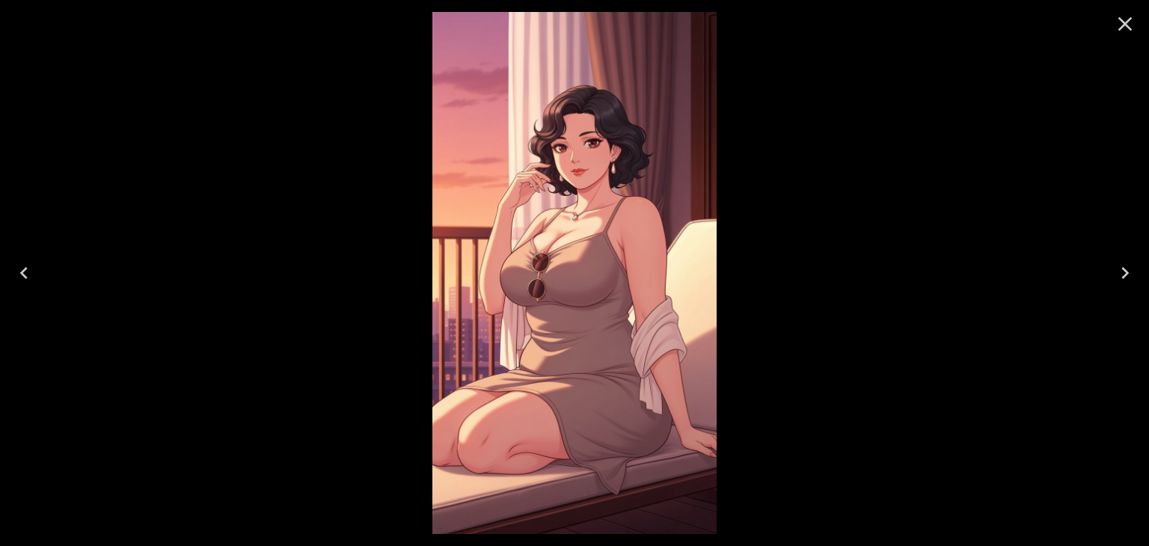
click at [790, 260] on div at bounding box center [574, 273] width 1149 height 546
click at [1120, 32] on icon "Close" at bounding box center [1126, 24] width 24 height 24
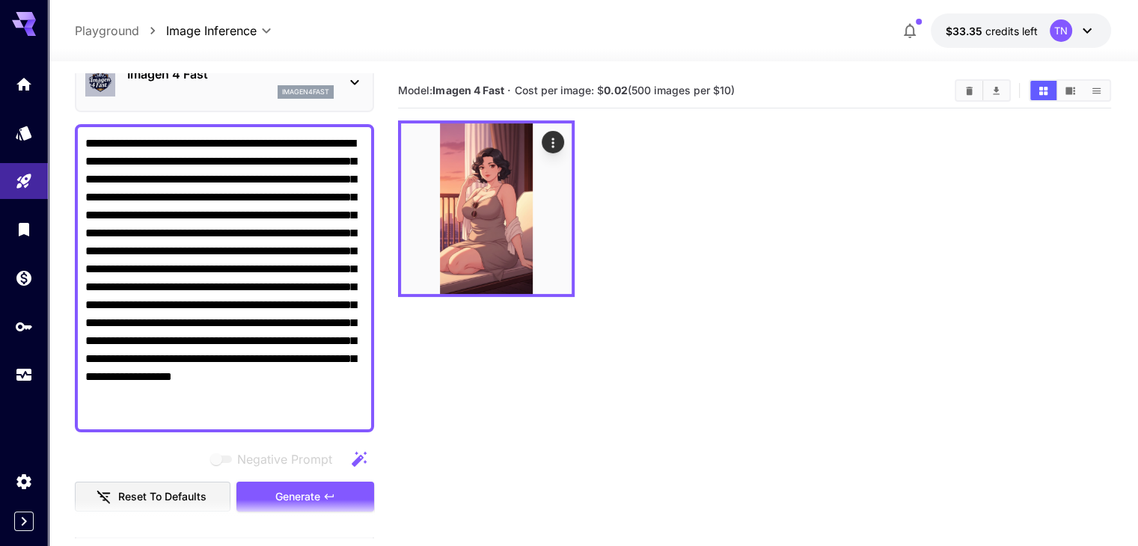
drag, startPoint x: 255, startPoint y: 360, endPoint x: 144, endPoint y: 360, distance: 110.8
click at [144, 360] on textarea "**********" at bounding box center [224, 278] width 278 height 287
type textarea "**********"
click at [302, 493] on span "Generate" at bounding box center [297, 497] width 45 height 19
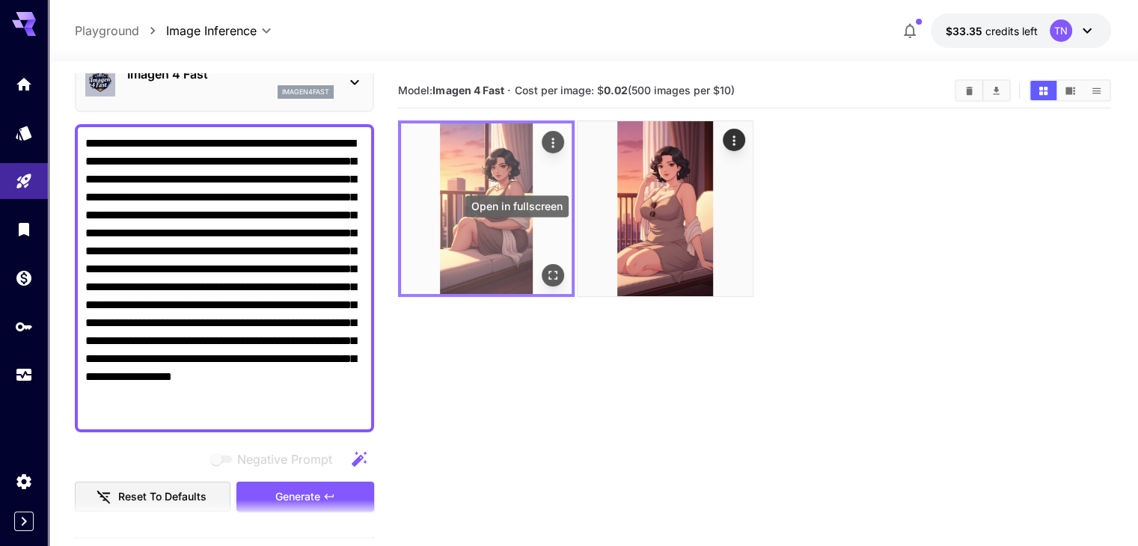
click at [542, 264] on button "Open in fullscreen" at bounding box center [553, 275] width 22 height 22
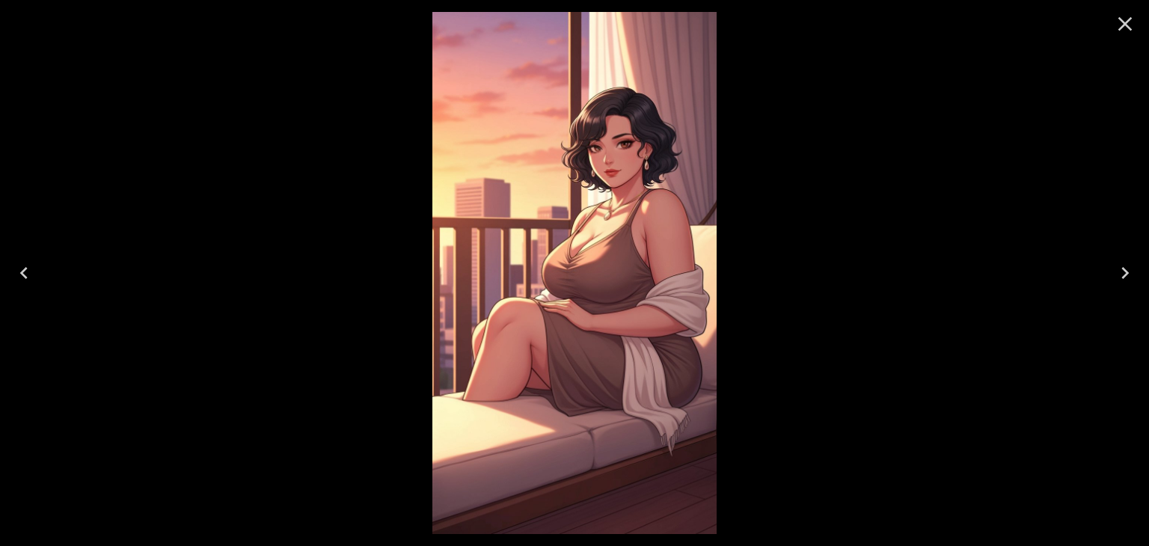
click at [1120, 269] on icon "Next" at bounding box center [1126, 273] width 24 height 24
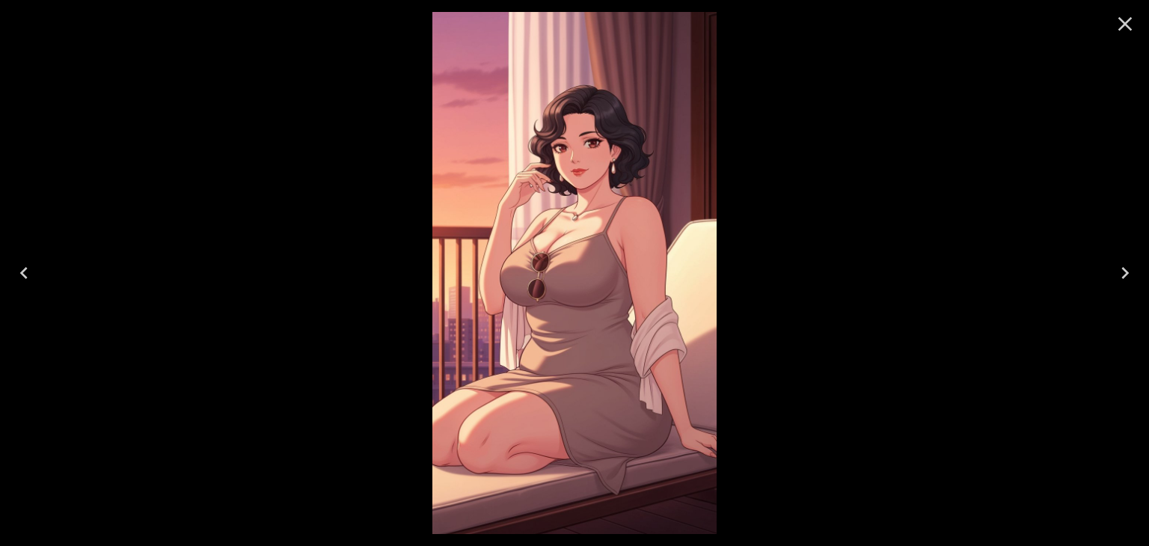
click at [30, 280] on icon "Previous" at bounding box center [24, 273] width 24 height 24
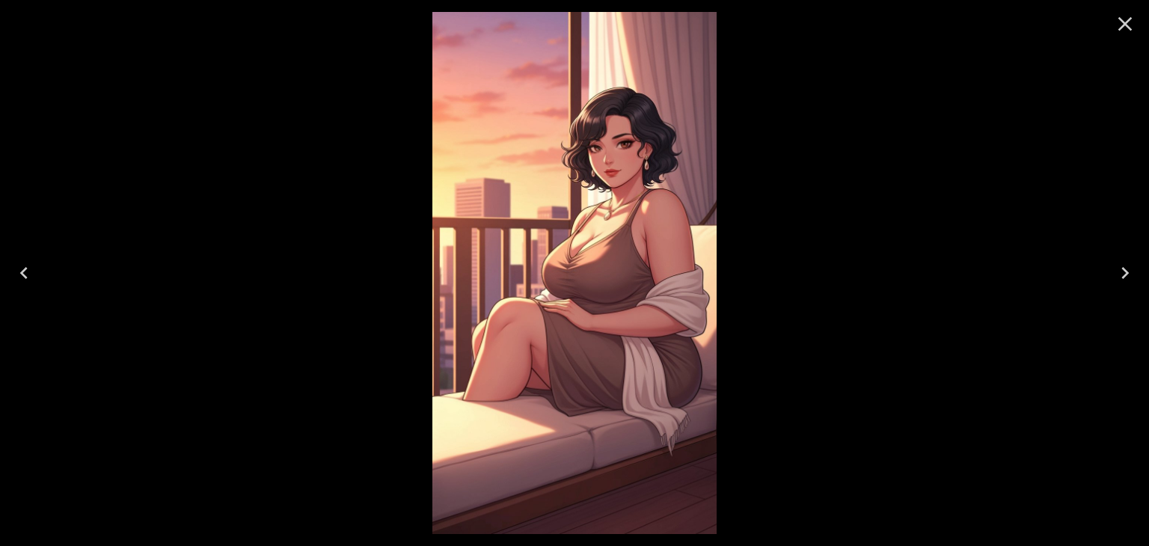
drag, startPoint x: 589, startPoint y: 186, endPoint x: 850, endPoint y: 155, distance: 263.1
click at [850, 155] on div at bounding box center [574, 273] width 1149 height 546
click at [1112, 22] on button "Close" at bounding box center [1126, 24] width 36 height 36
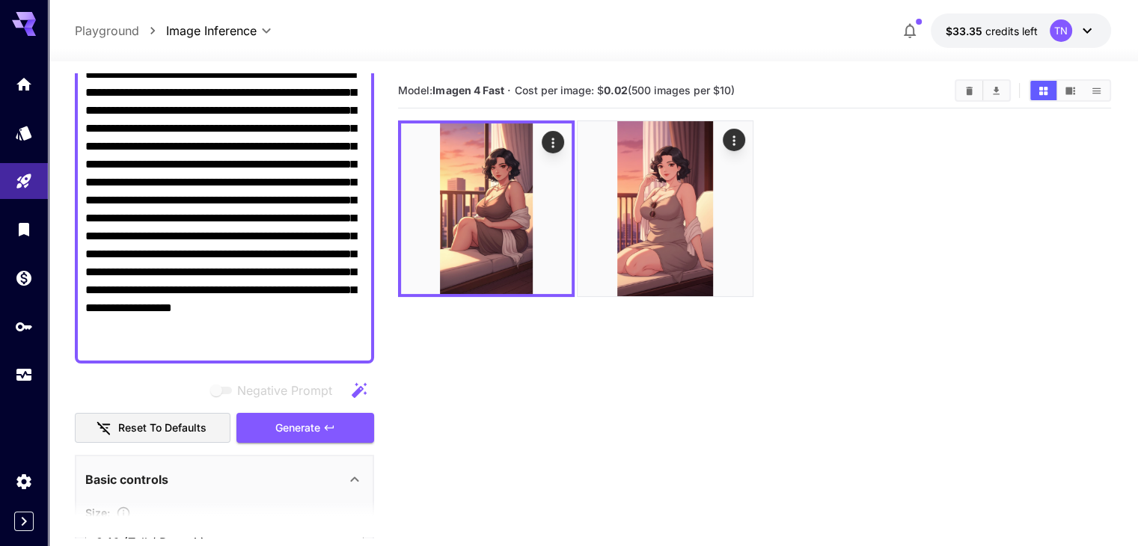
scroll to position [225, 0]
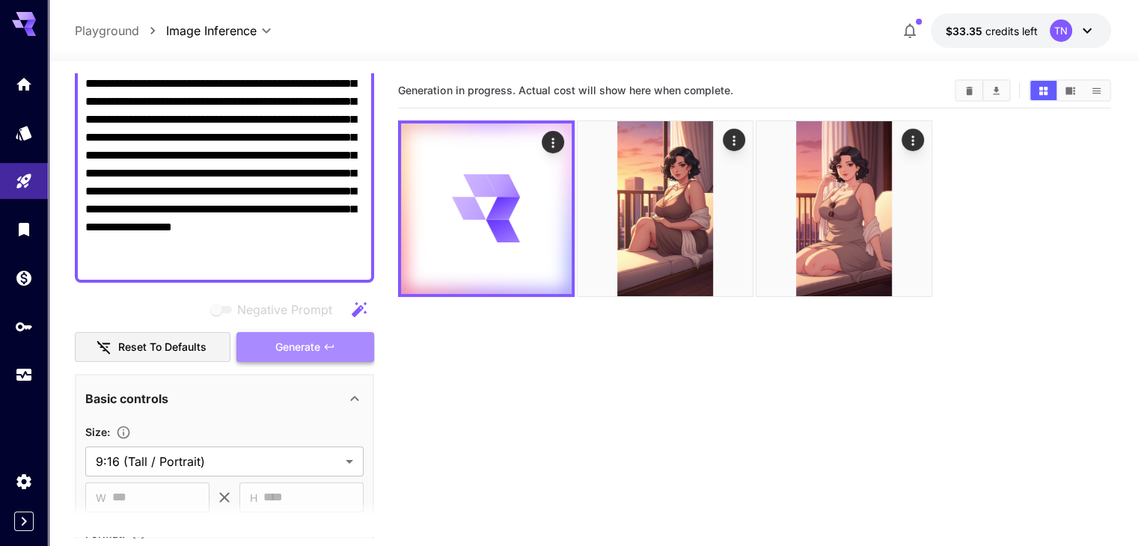
click at [293, 356] on button "Generate" at bounding box center [305, 347] width 138 height 31
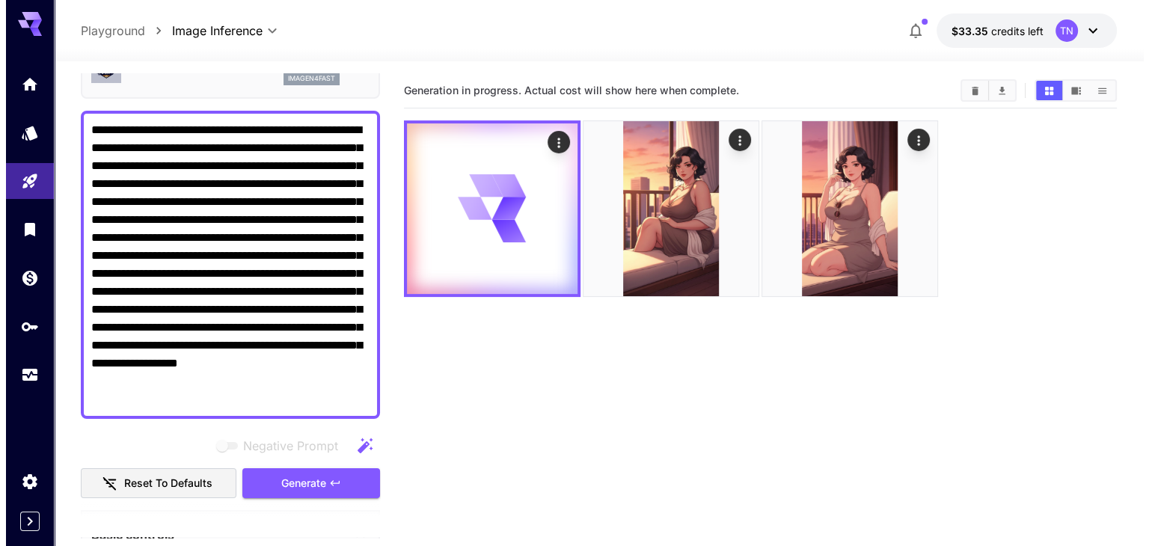
scroll to position [0, 0]
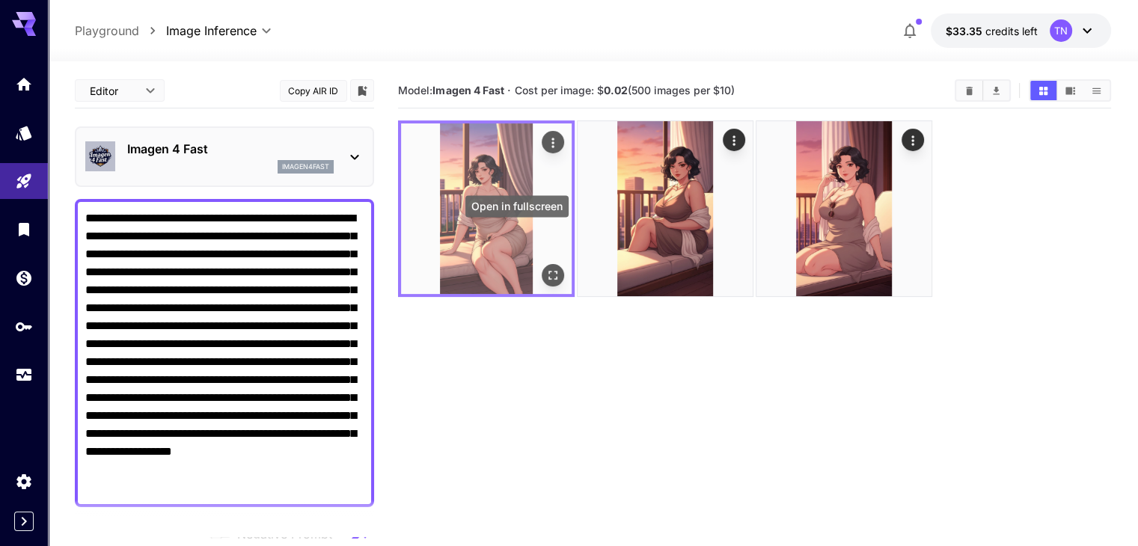
click at [546, 268] on icon "Open in fullscreen" at bounding box center [553, 275] width 15 height 15
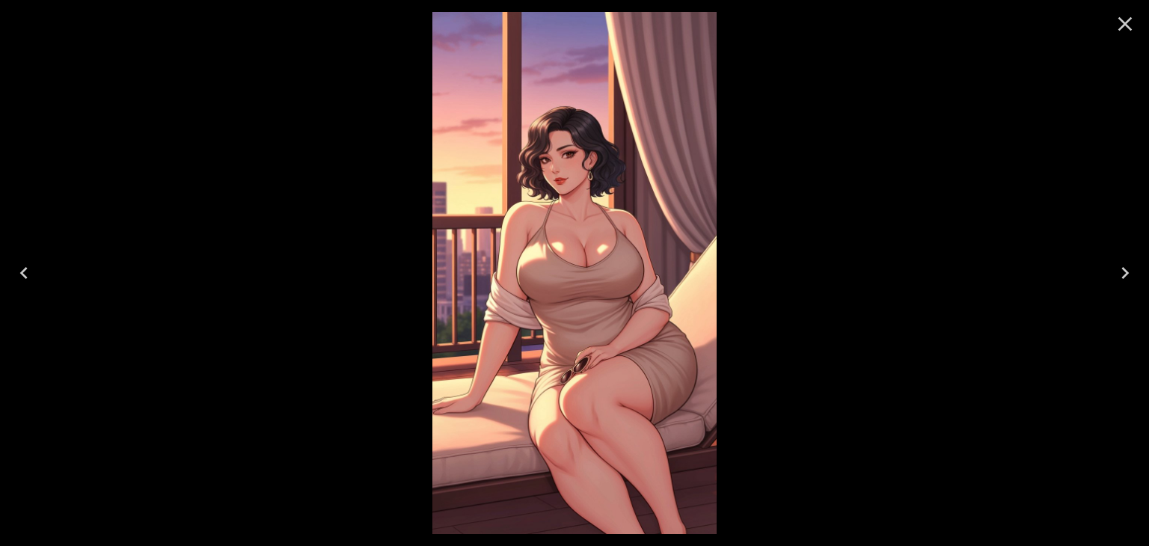
drag, startPoint x: 585, startPoint y: 222, endPoint x: 729, endPoint y: 150, distance: 161.0
click at [729, 150] on div at bounding box center [574, 273] width 1149 height 546
click at [1121, 33] on icon "Close" at bounding box center [1126, 24] width 24 height 24
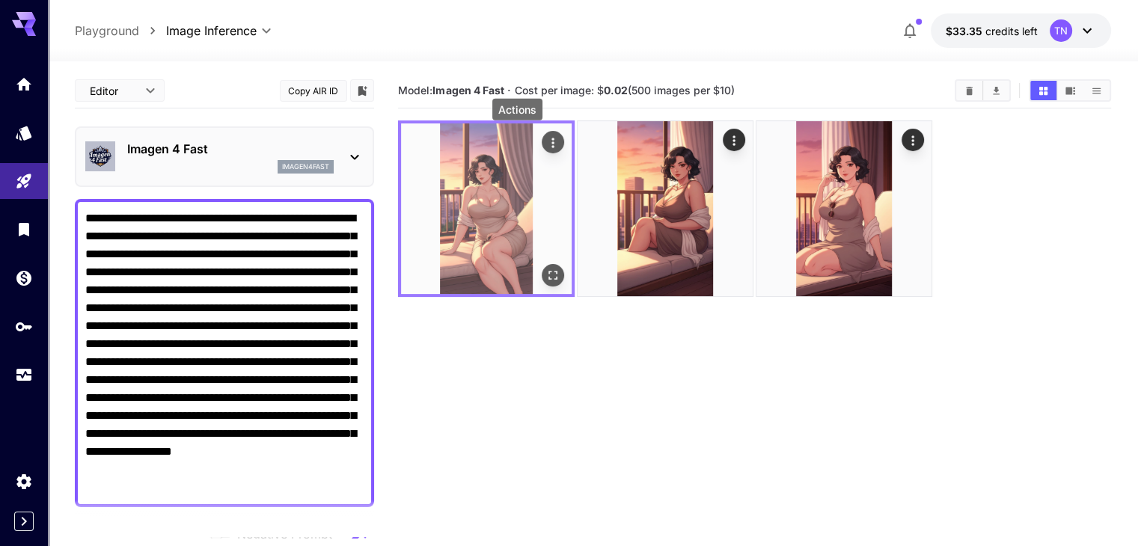
click at [546, 135] on icon "Actions" at bounding box center [553, 142] width 15 height 15
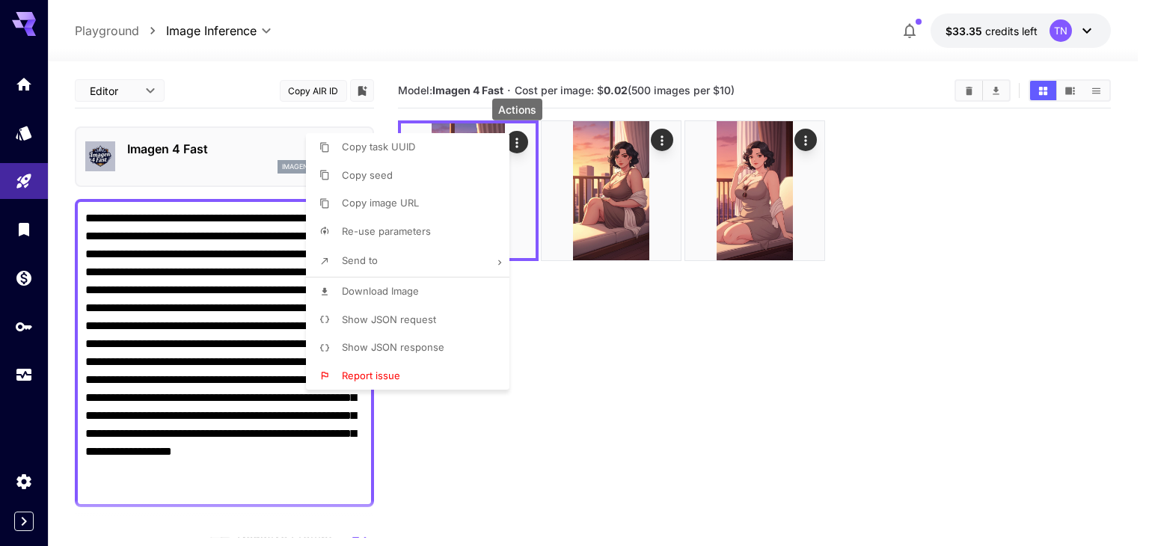
click at [415, 199] on span "Copy image URL" at bounding box center [380, 203] width 77 height 12
click at [625, 356] on div at bounding box center [574, 273] width 1149 height 546
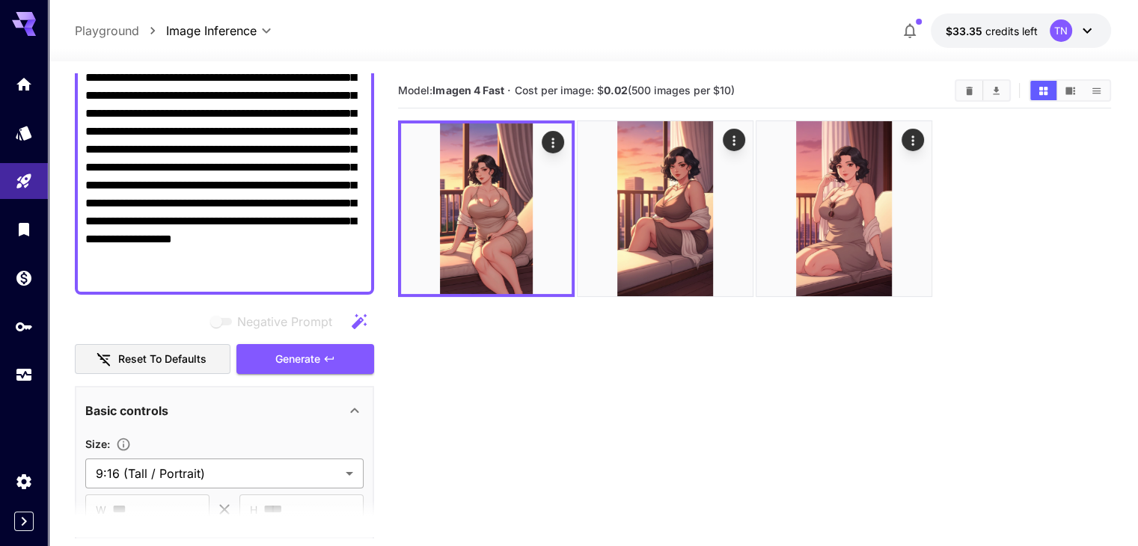
scroll to position [84, 0]
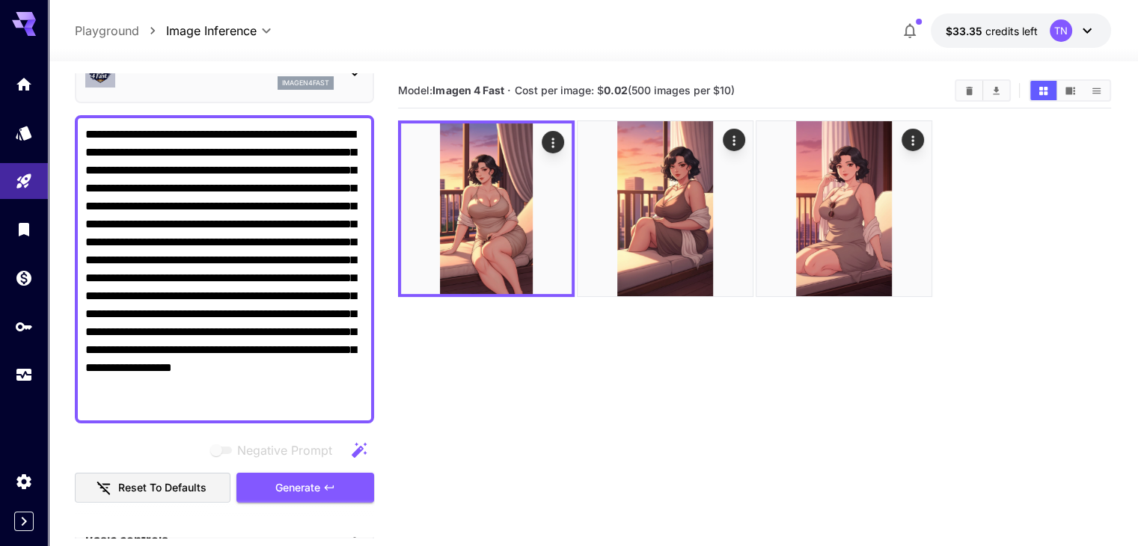
click at [143, 349] on textarea "**********" at bounding box center [224, 269] width 278 height 287
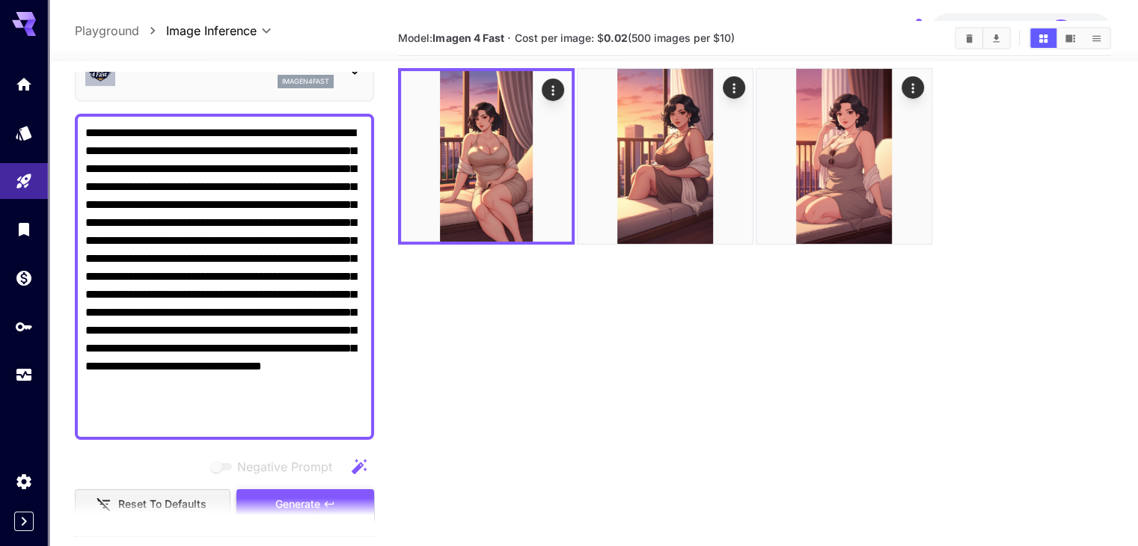
scroll to position [75, 0]
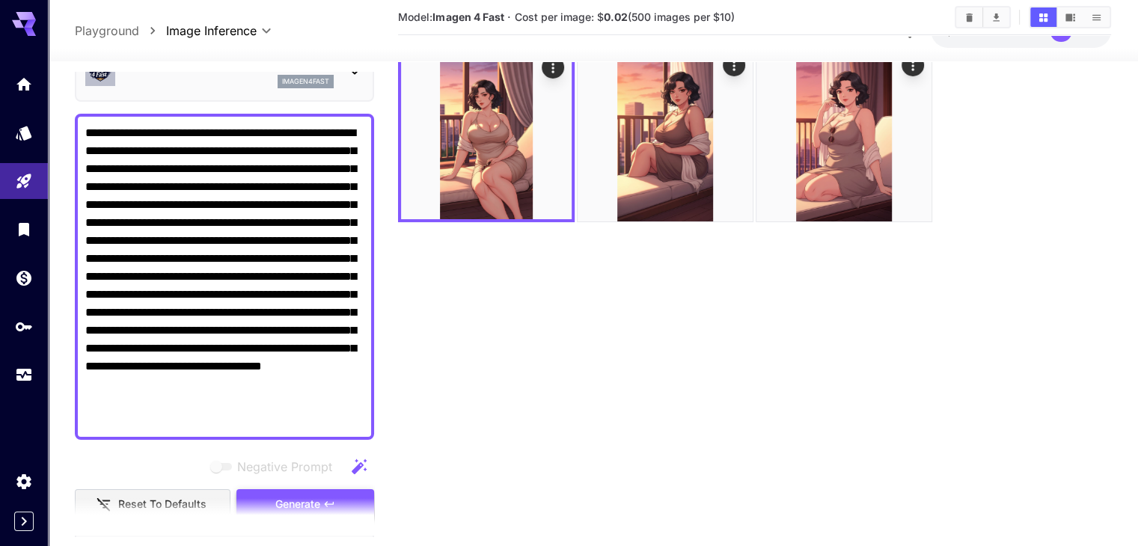
type textarea "**********"
click at [332, 492] on button "Generate" at bounding box center [305, 504] width 138 height 31
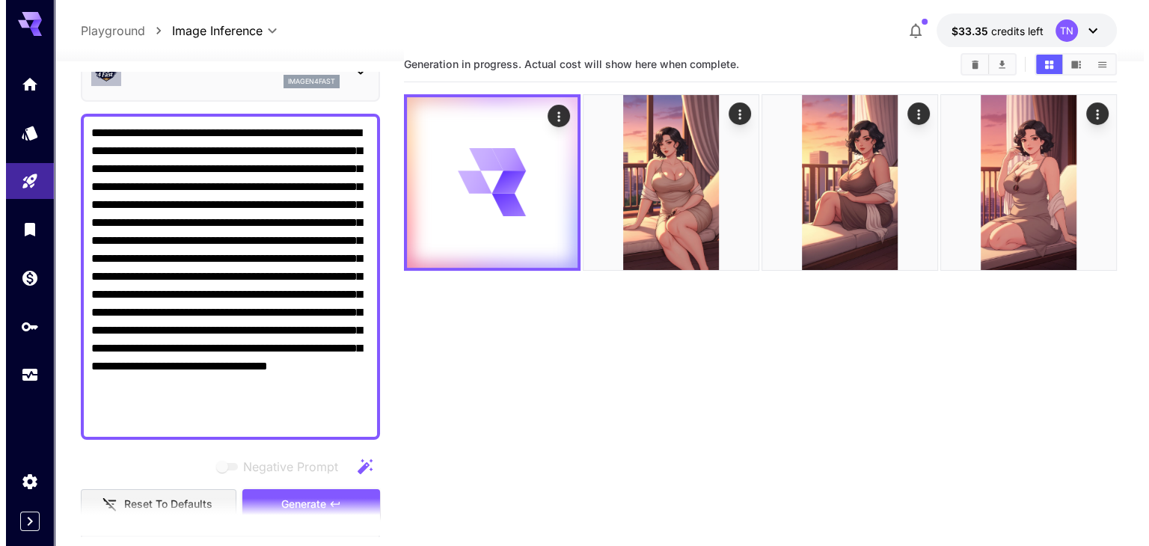
scroll to position [0, 0]
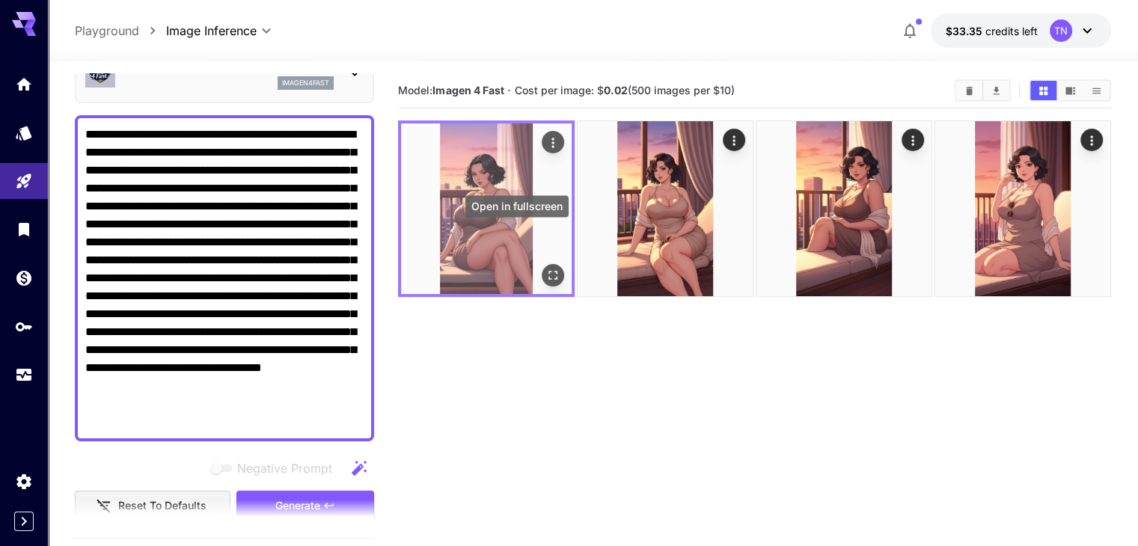
click at [546, 268] on icon "Open in fullscreen" at bounding box center [553, 275] width 15 height 15
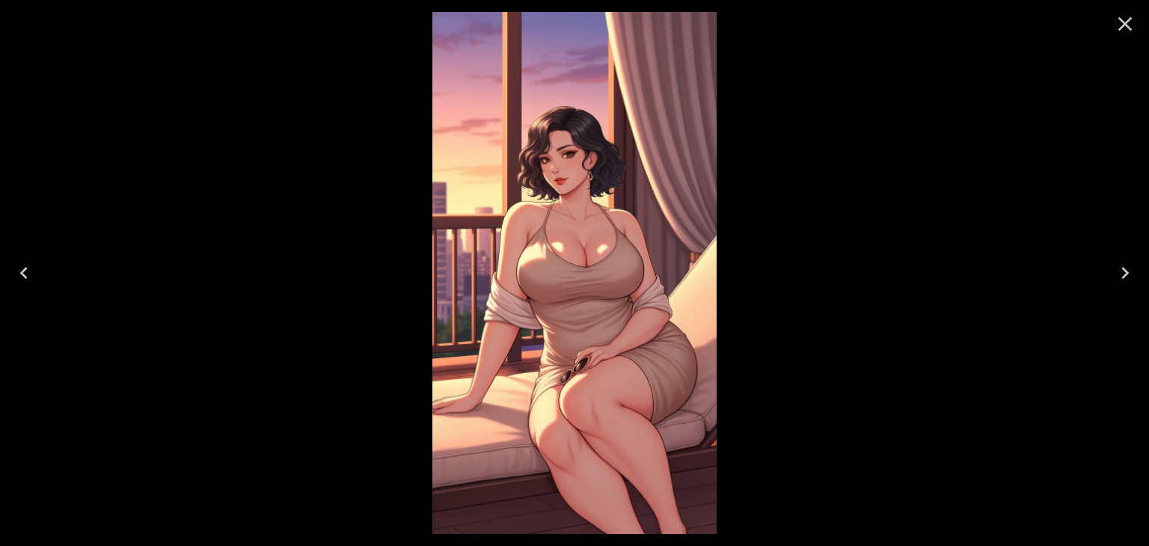
click at [1124, 28] on icon "Close" at bounding box center [1126, 24] width 24 height 24
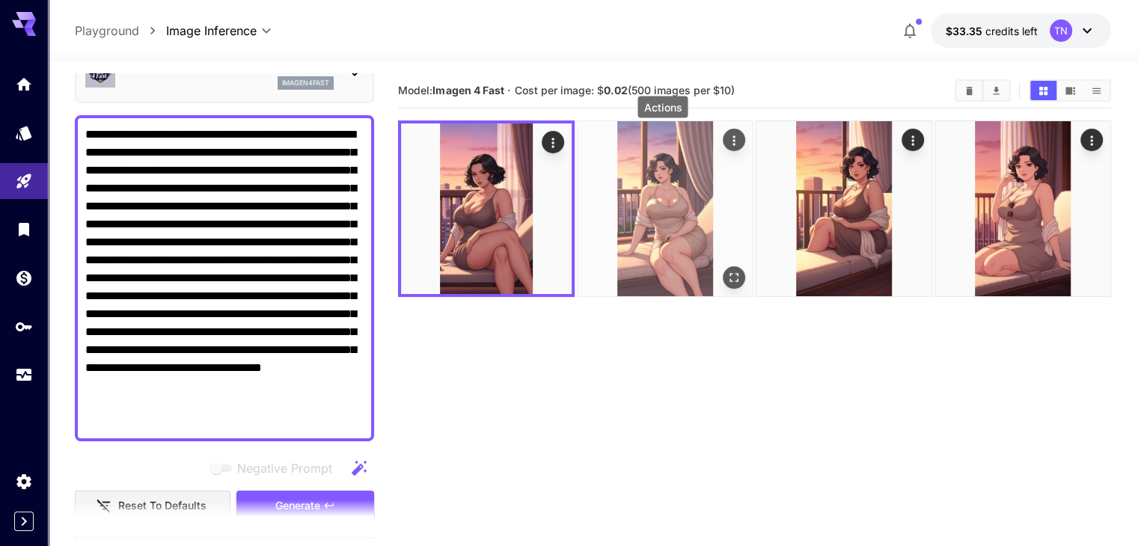
click at [727, 137] on icon "Actions" at bounding box center [734, 140] width 15 height 15
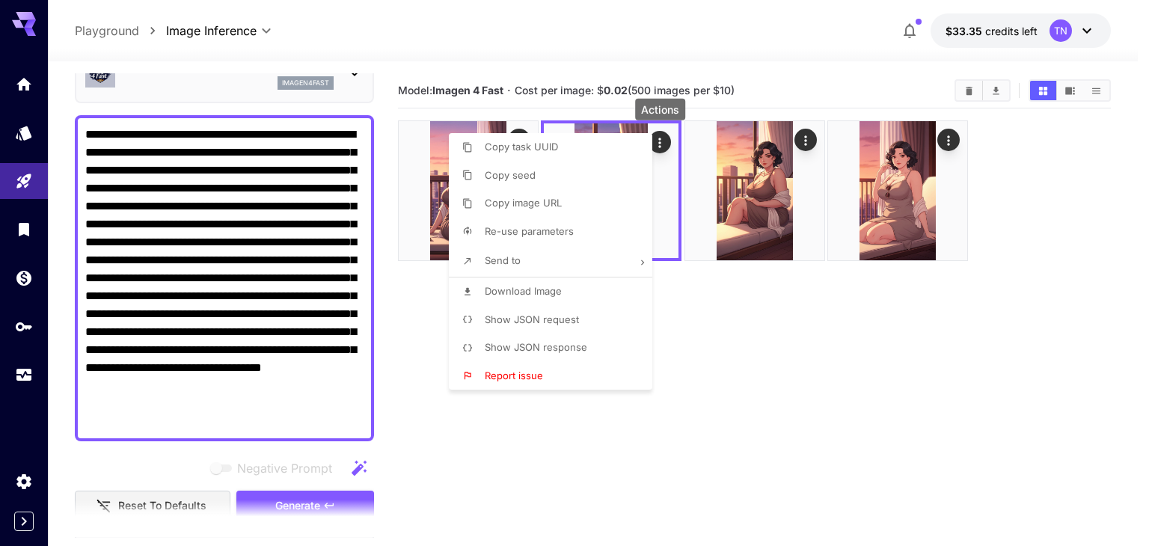
click at [605, 290] on li "Download Image" at bounding box center [555, 292] width 213 height 28
